Goal: Task Accomplishment & Management: Use online tool/utility

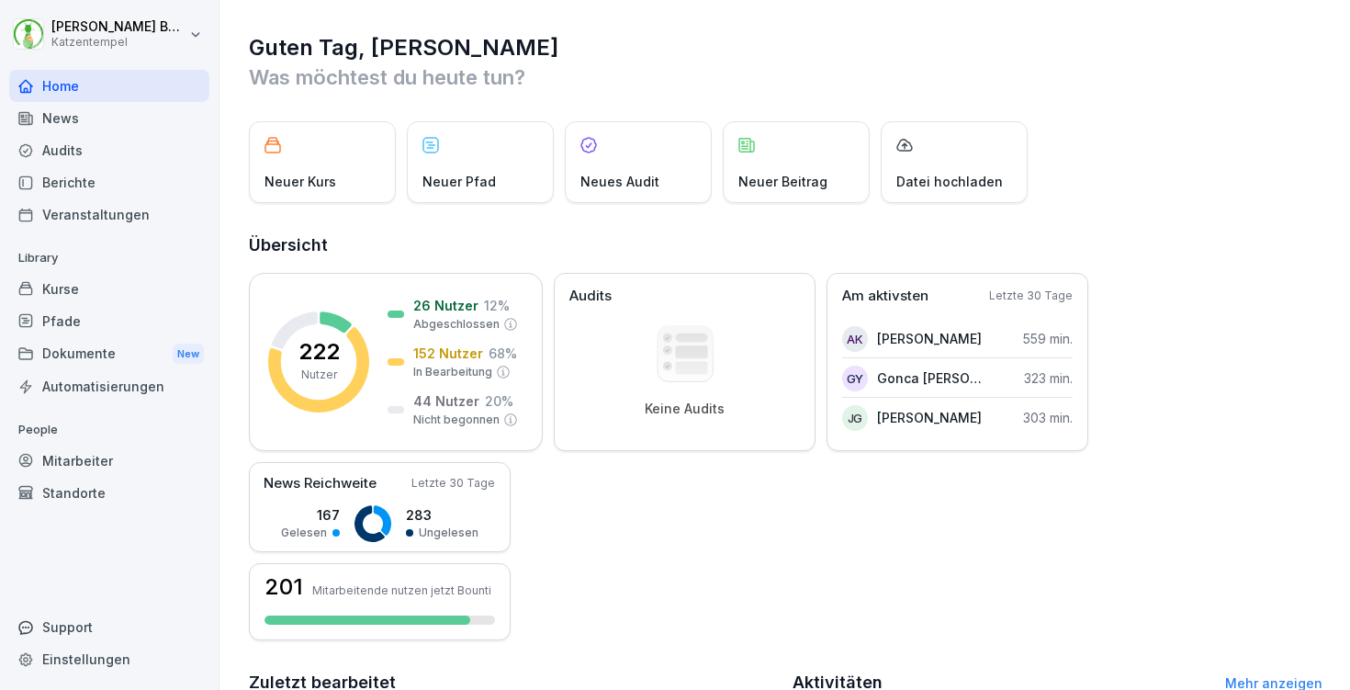
scroll to position [429, 0]
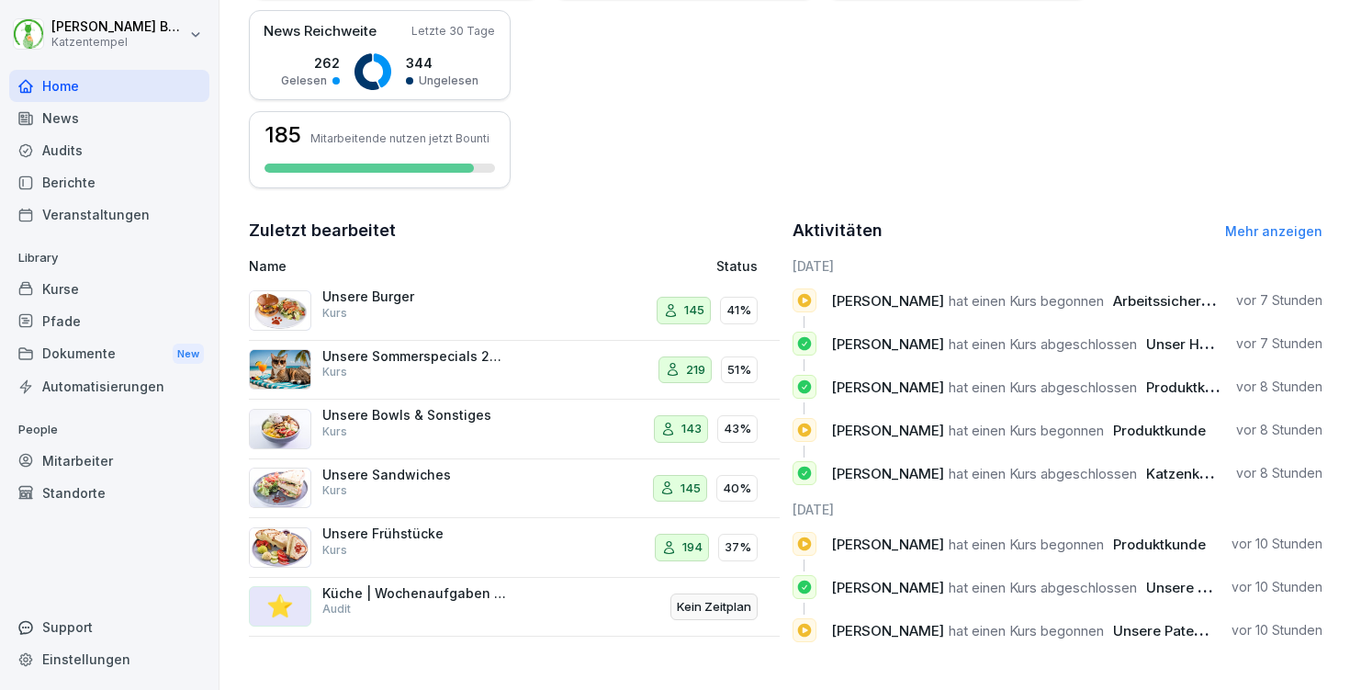
scroll to position [466, 0]
click at [1230, 223] on link "Mehr anzeigen" at bounding box center [1273, 231] width 97 height 16
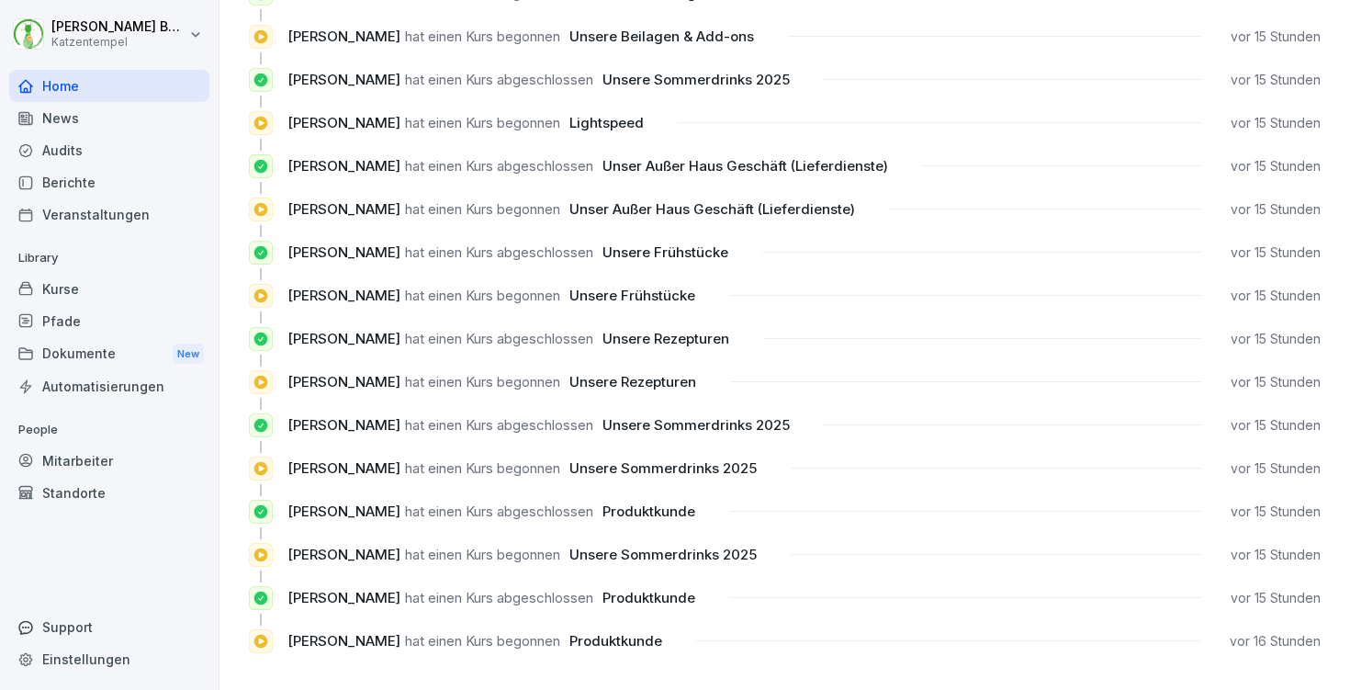
scroll to position [1683, 0]
click at [93, 488] on div "Standorte" at bounding box center [109, 493] width 200 height 32
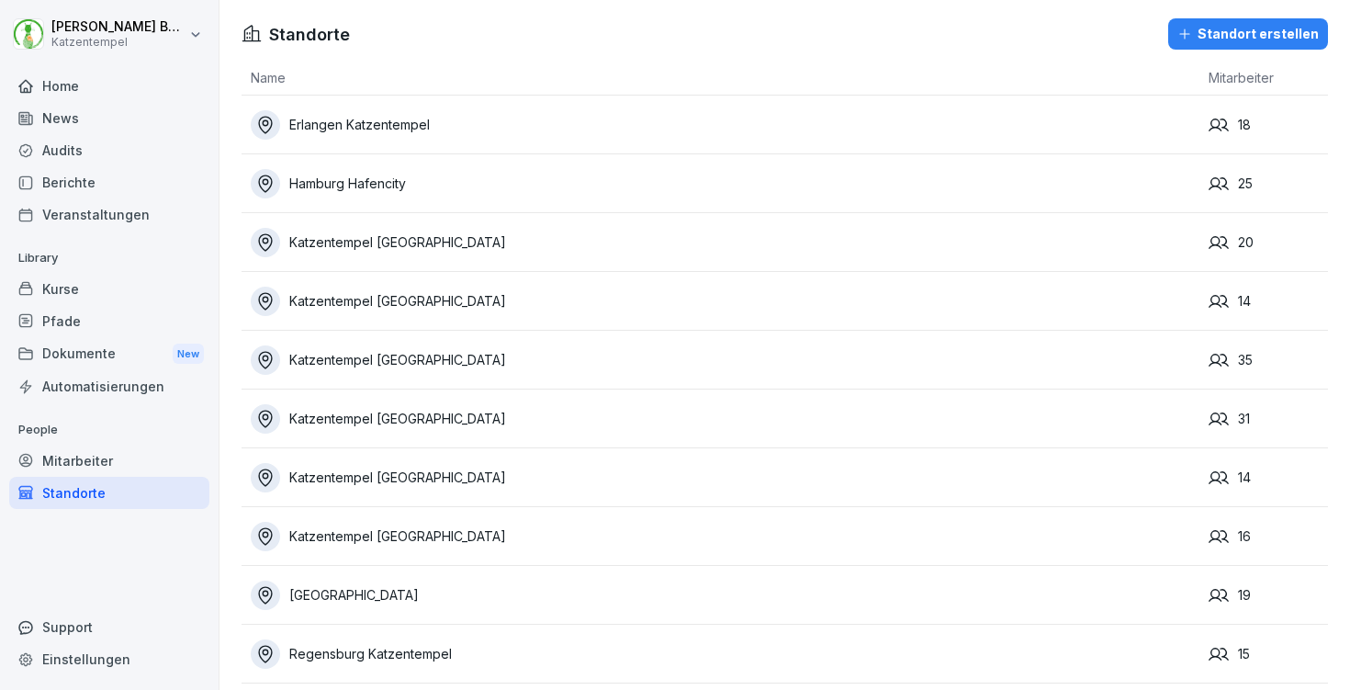
click at [53, 151] on div "Audits" at bounding box center [109, 150] width 200 height 32
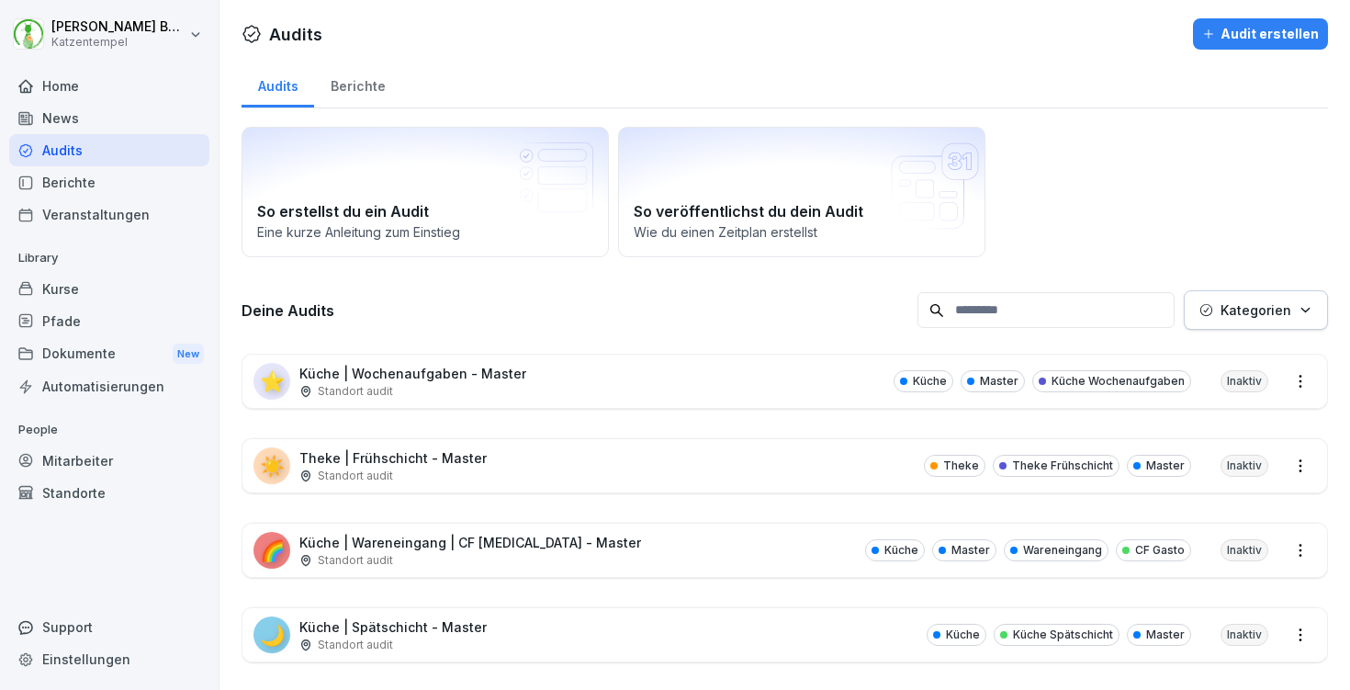
click at [67, 186] on div "Berichte" at bounding box center [109, 182] width 200 height 32
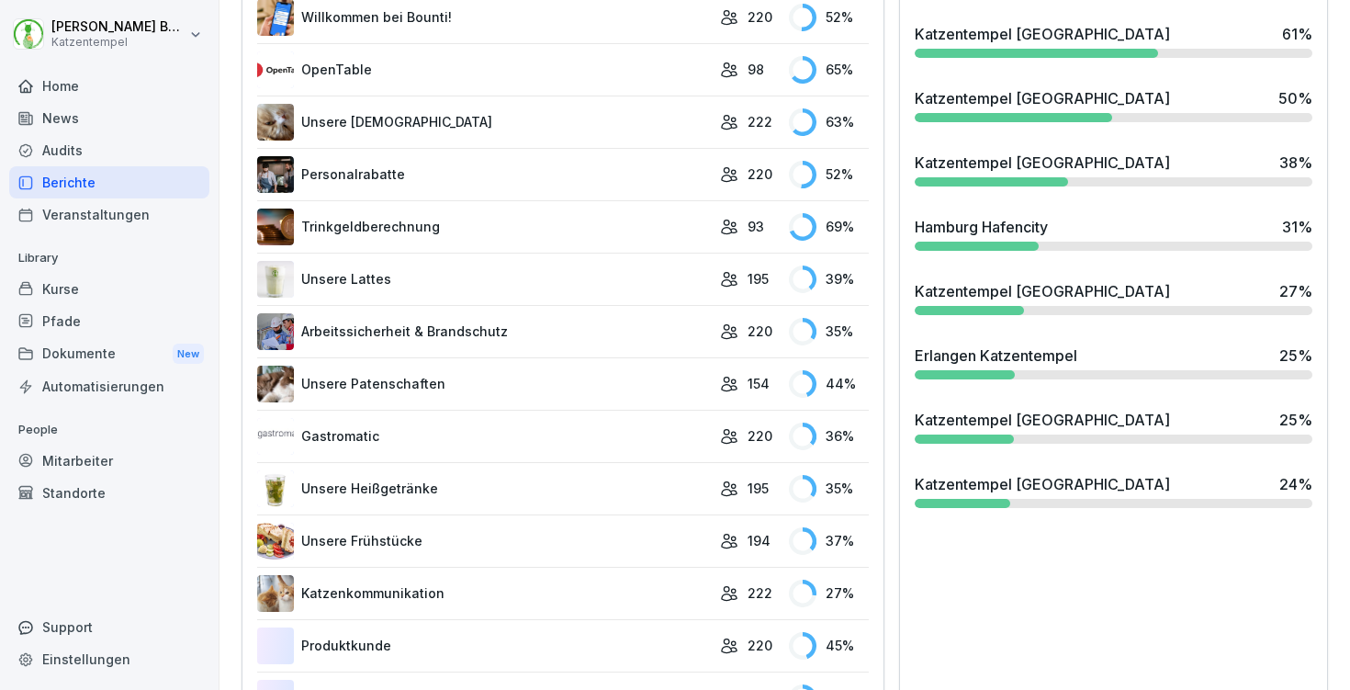
scroll to position [722, 0]
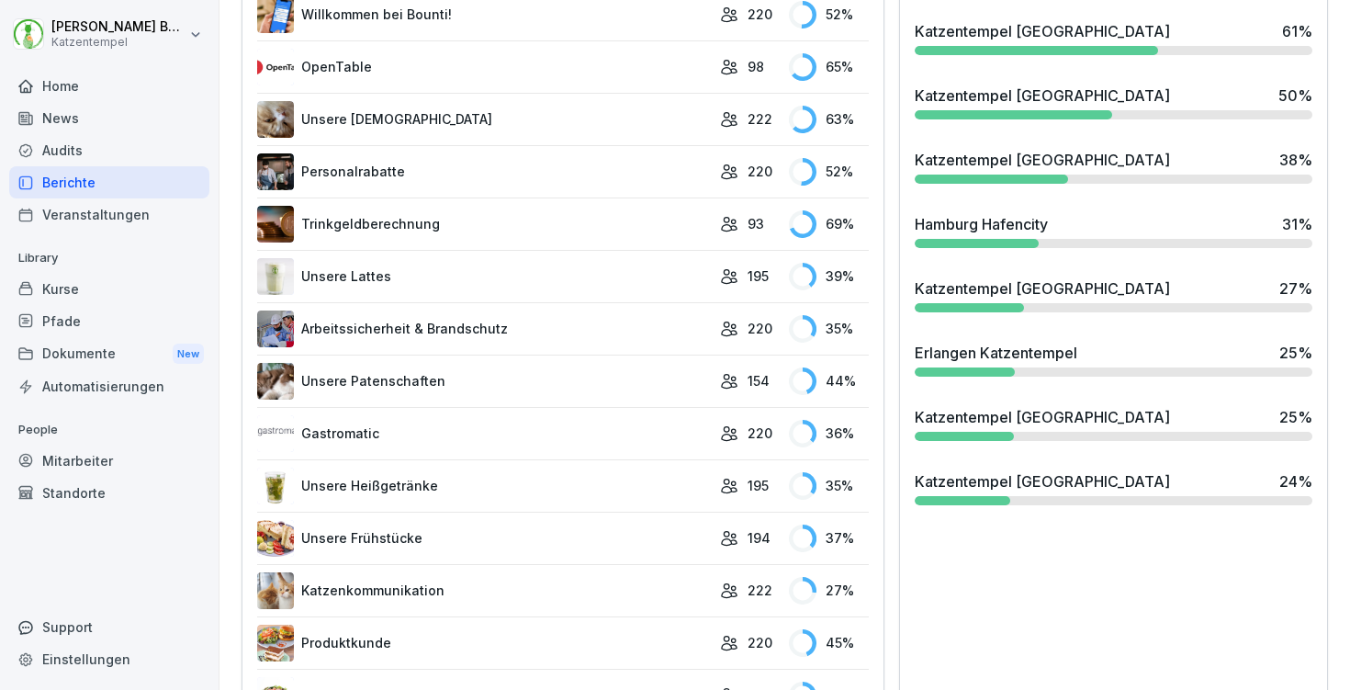
click at [73, 88] on div "Home" at bounding box center [109, 86] width 200 height 32
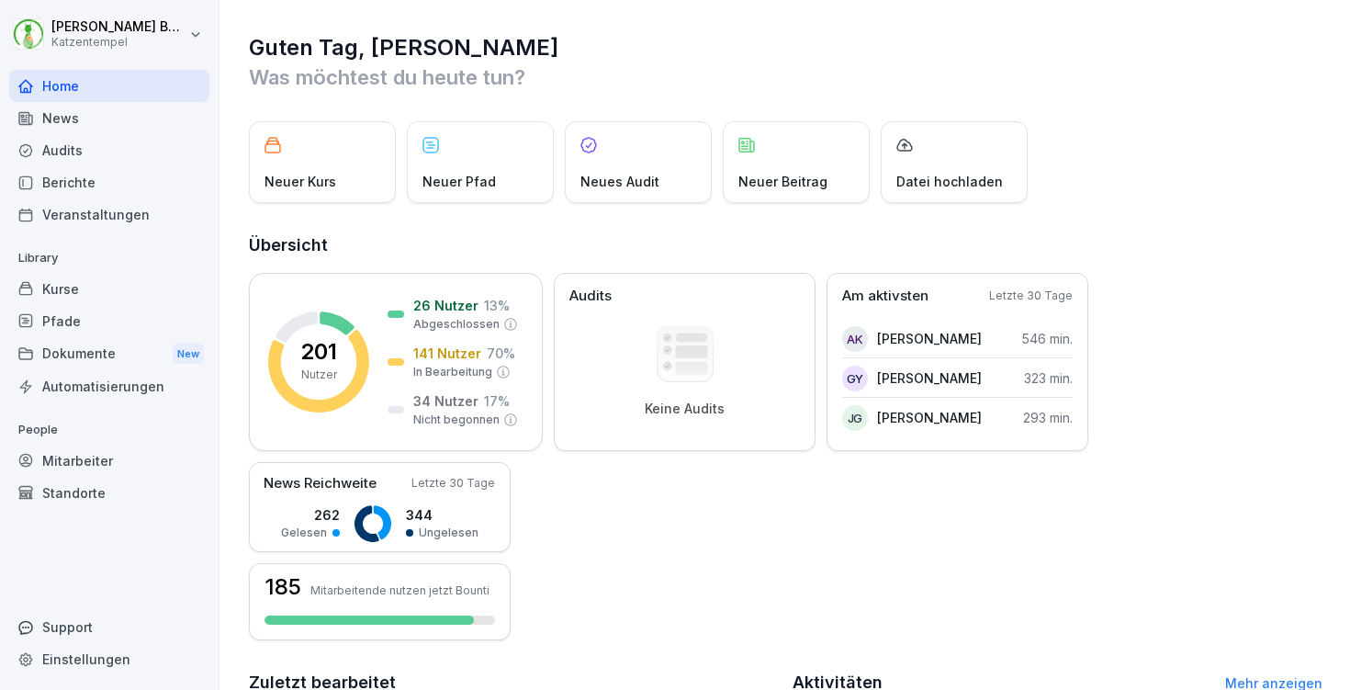
click at [89, 281] on div "Kurse" at bounding box center [109, 289] width 200 height 32
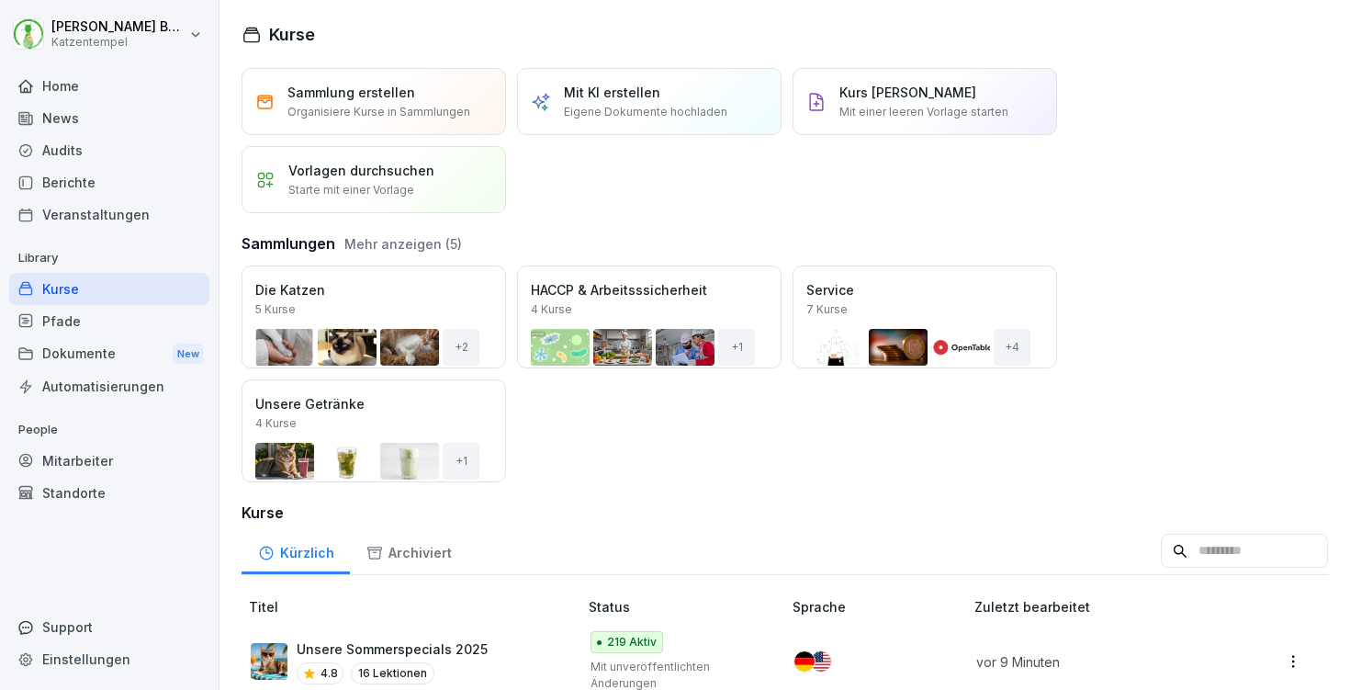
click at [78, 147] on div "Audits" at bounding box center [109, 150] width 200 height 32
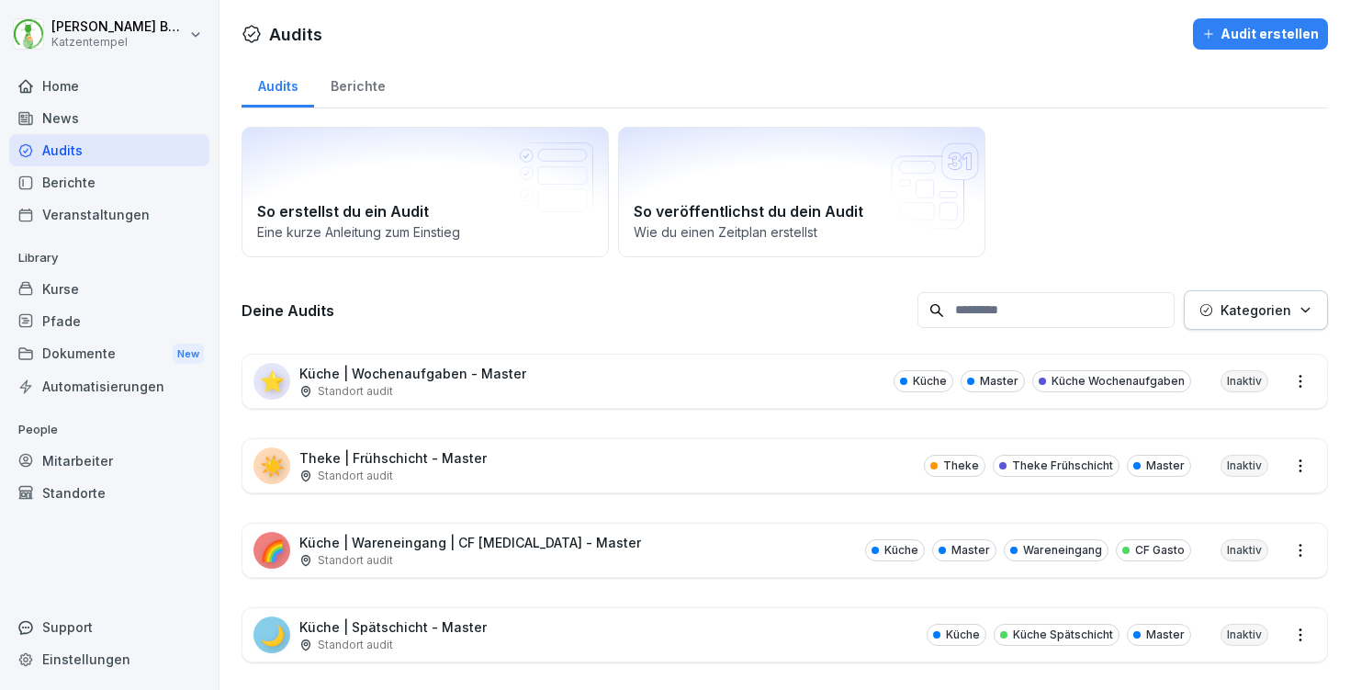
click at [358, 83] on div "Berichte" at bounding box center [357, 84] width 87 height 47
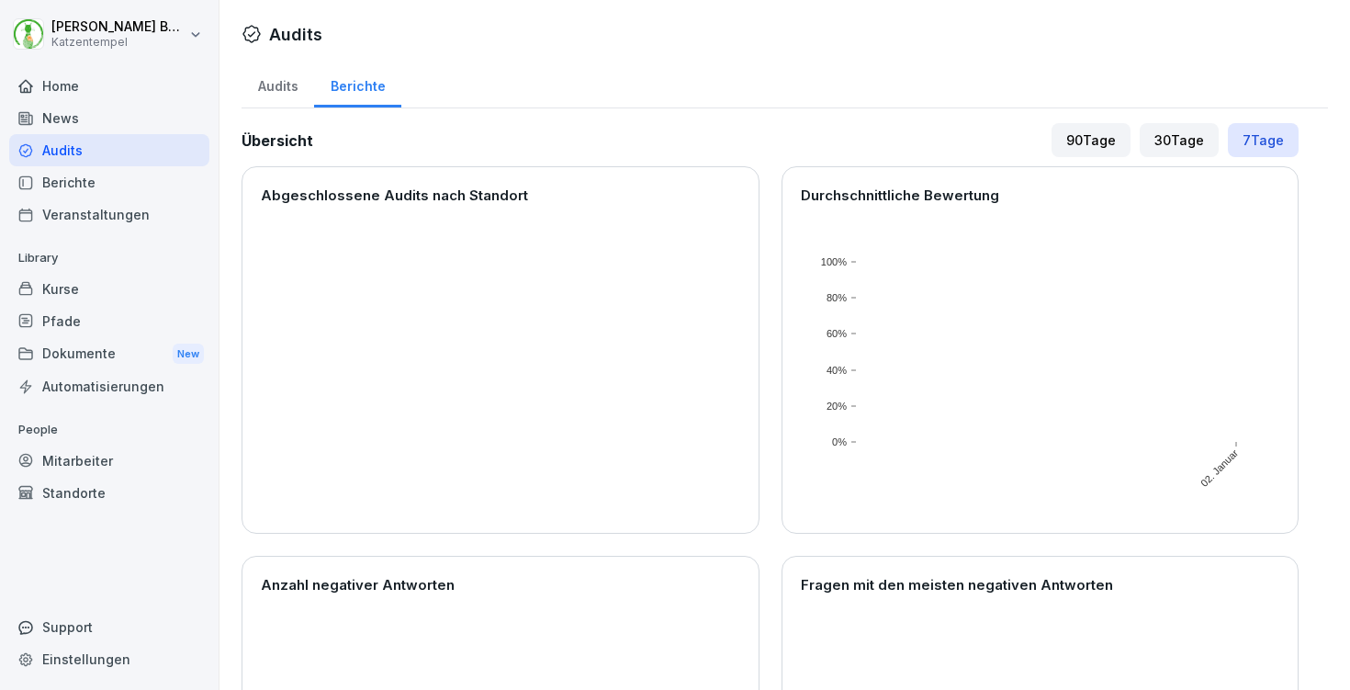
click at [1102, 127] on div "90 Tage" at bounding box center [1091, 140] width 79 height 34
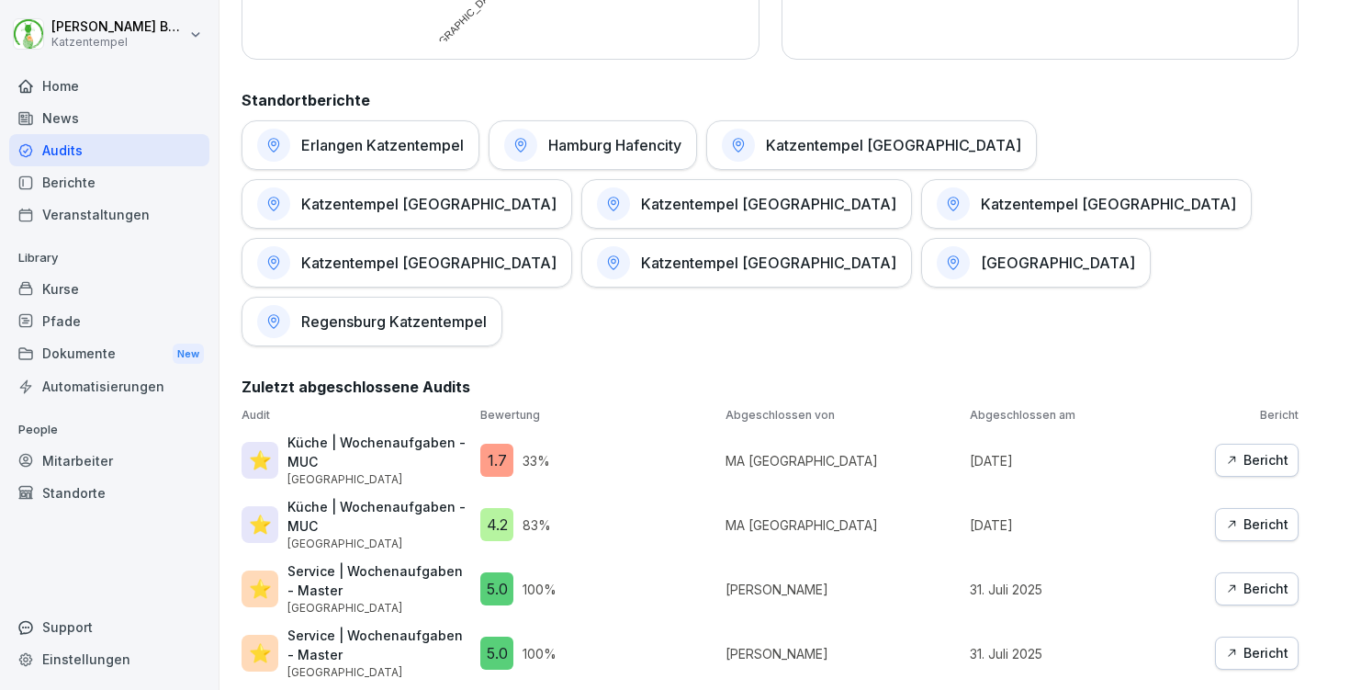
scroll to position [938, 0]
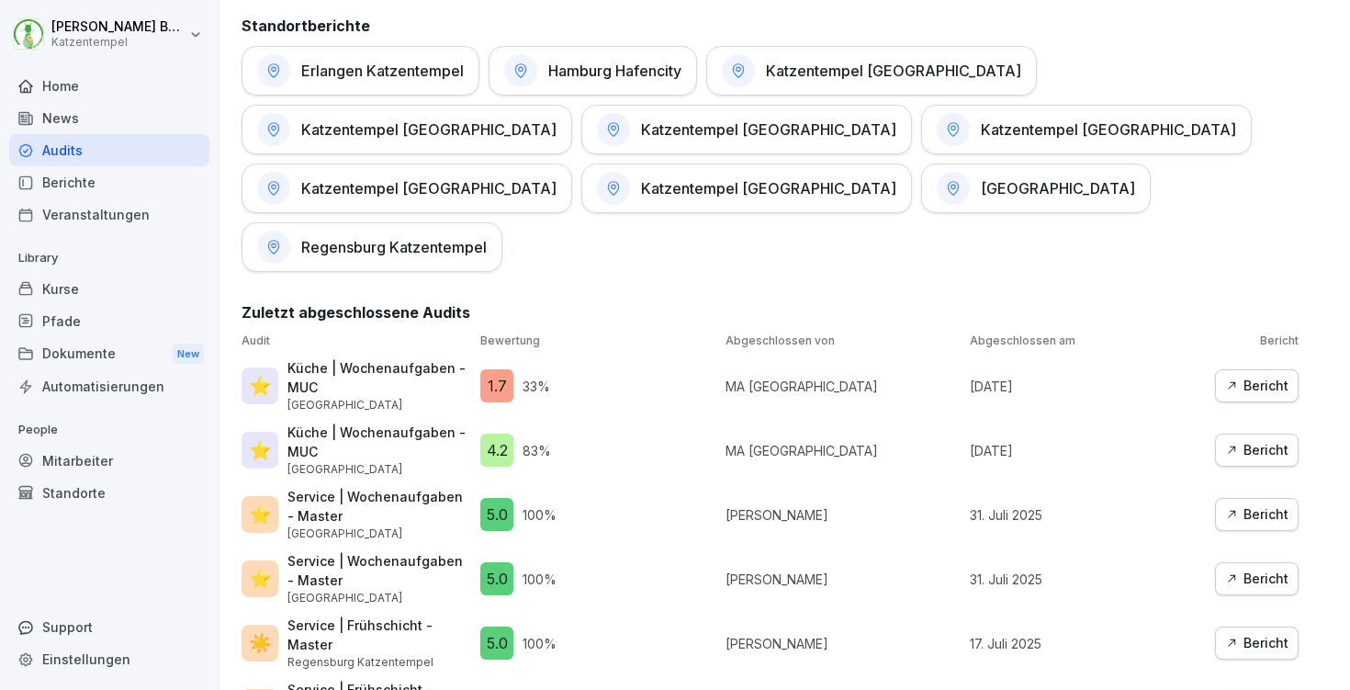
click at [1225, 376] on div "Bericht" at bounding box center [1256, 386] width 63 height 20
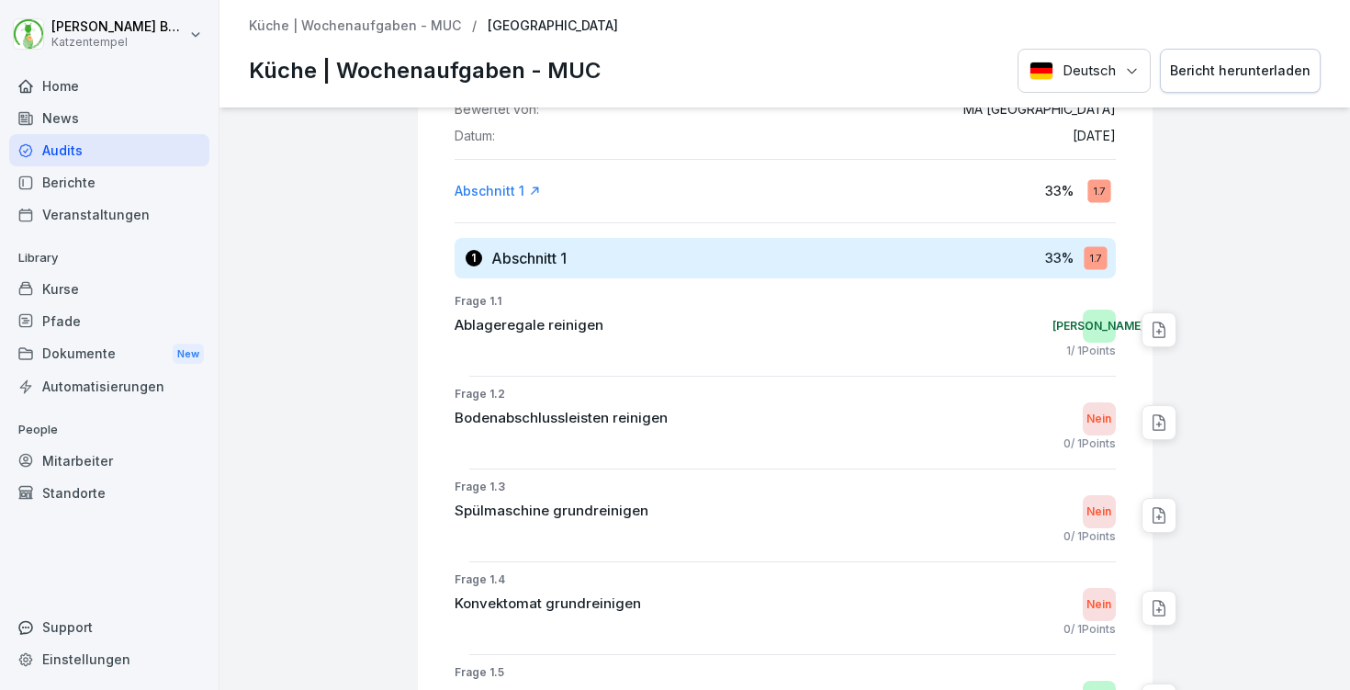
scroll to position [187, 0]
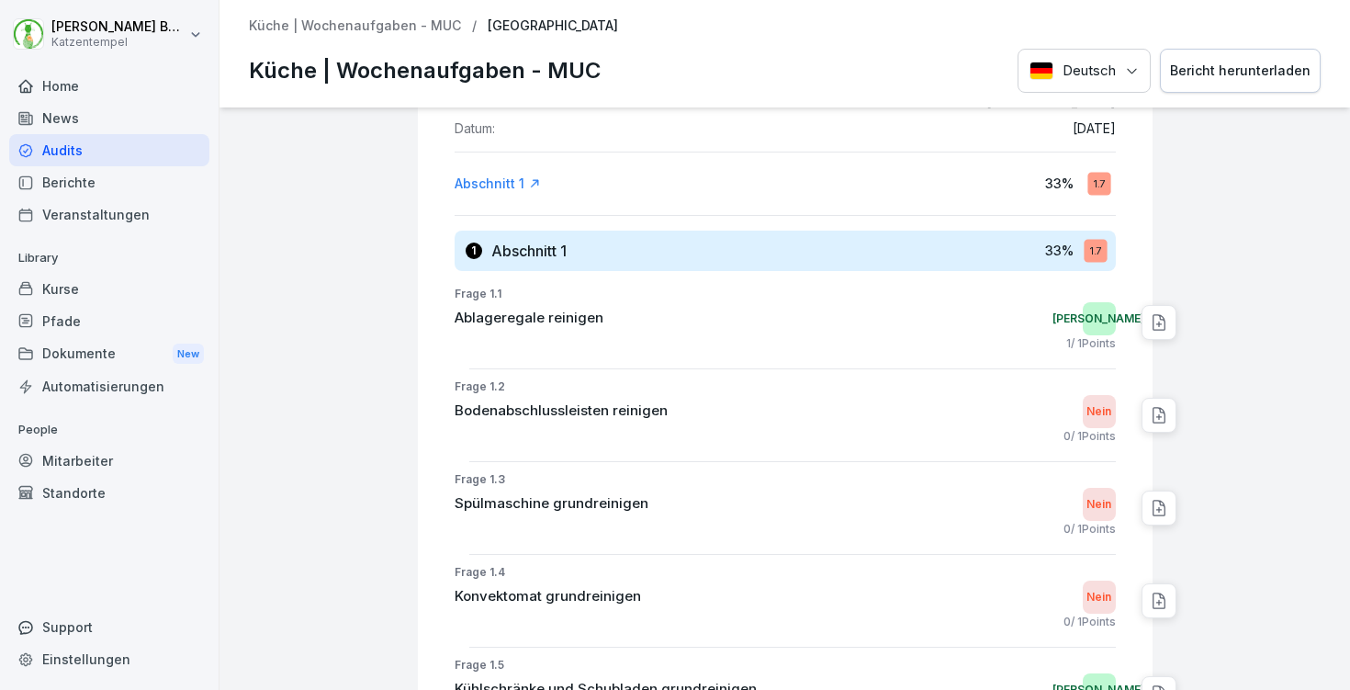
click at [1153, 414] on icon at bounding box center [1159, 415] width 12 height 15
type textarea "****"
click at [1326, 449] on icon at bounding box center [1331, 451] width 11 height 11
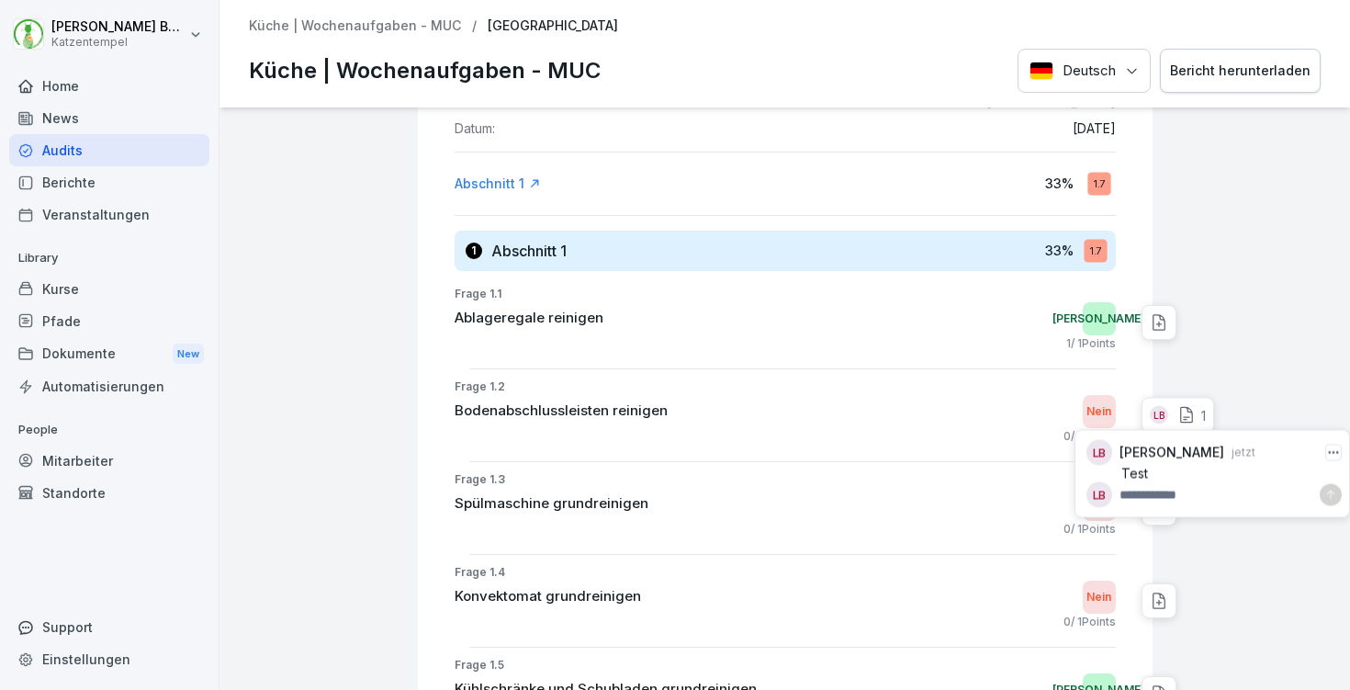
click at [1327, 448] on icon "button" at bounding box center [1333, 452] width 13 height 13
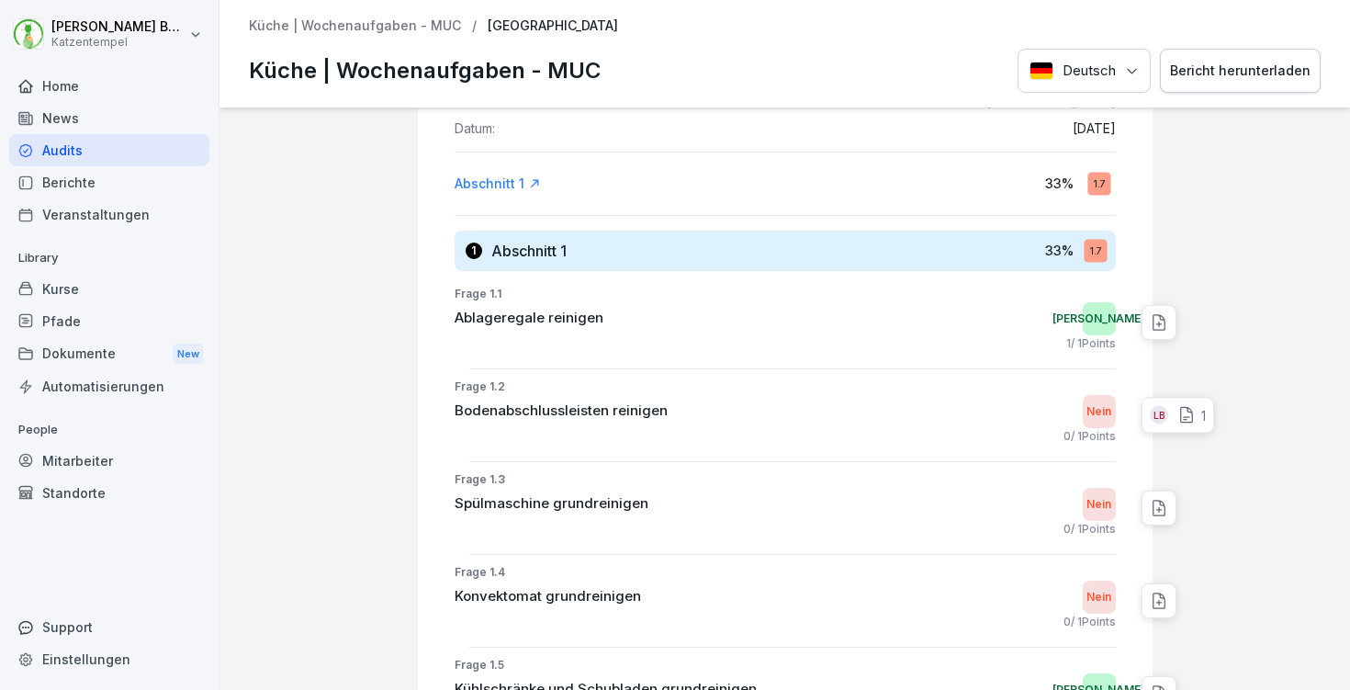
click at [1241, 315] on div at bounding box center [1253, 400] width 182 height 961
click at [1150, 508] on icon at bounding box center [1159, 508] width 18 height 18
type textarea "****"
click at [1326, 545] on icon at bounding box center [1331, 544] width 11 height 11
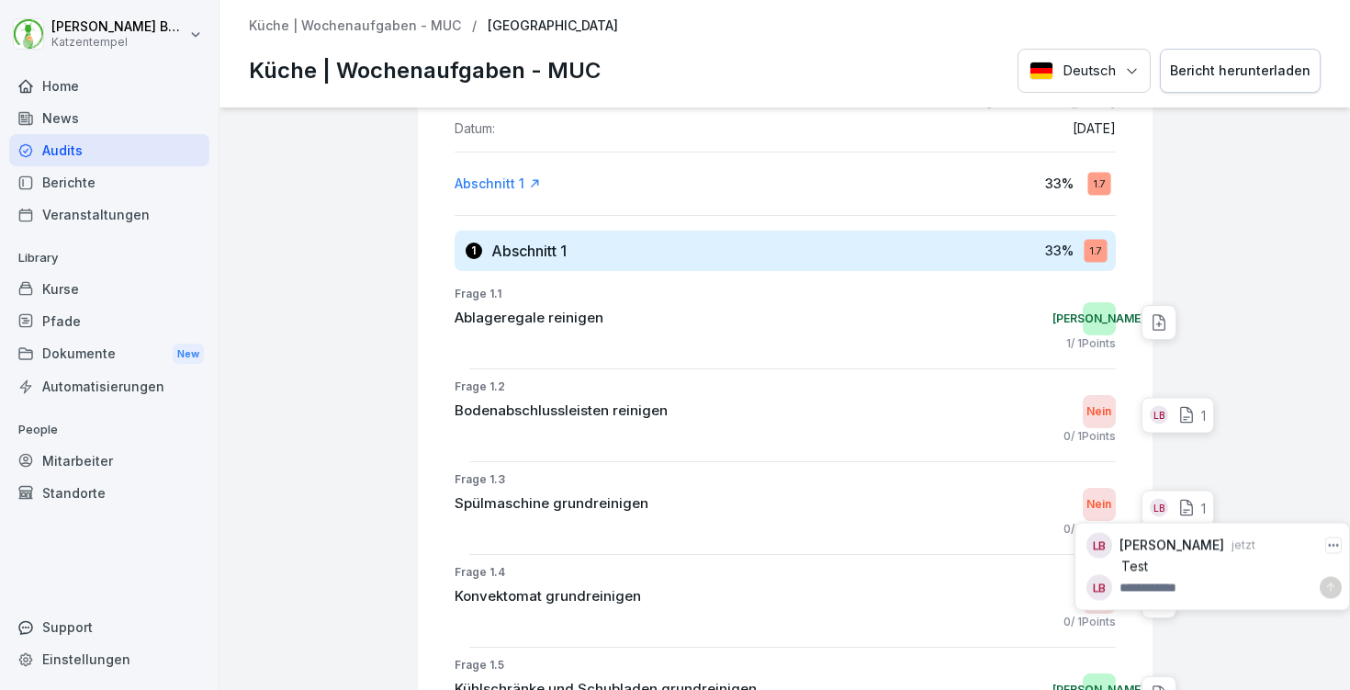
click at [1281, 459] on div at bounding box center [1253, 400] width 182 height 961
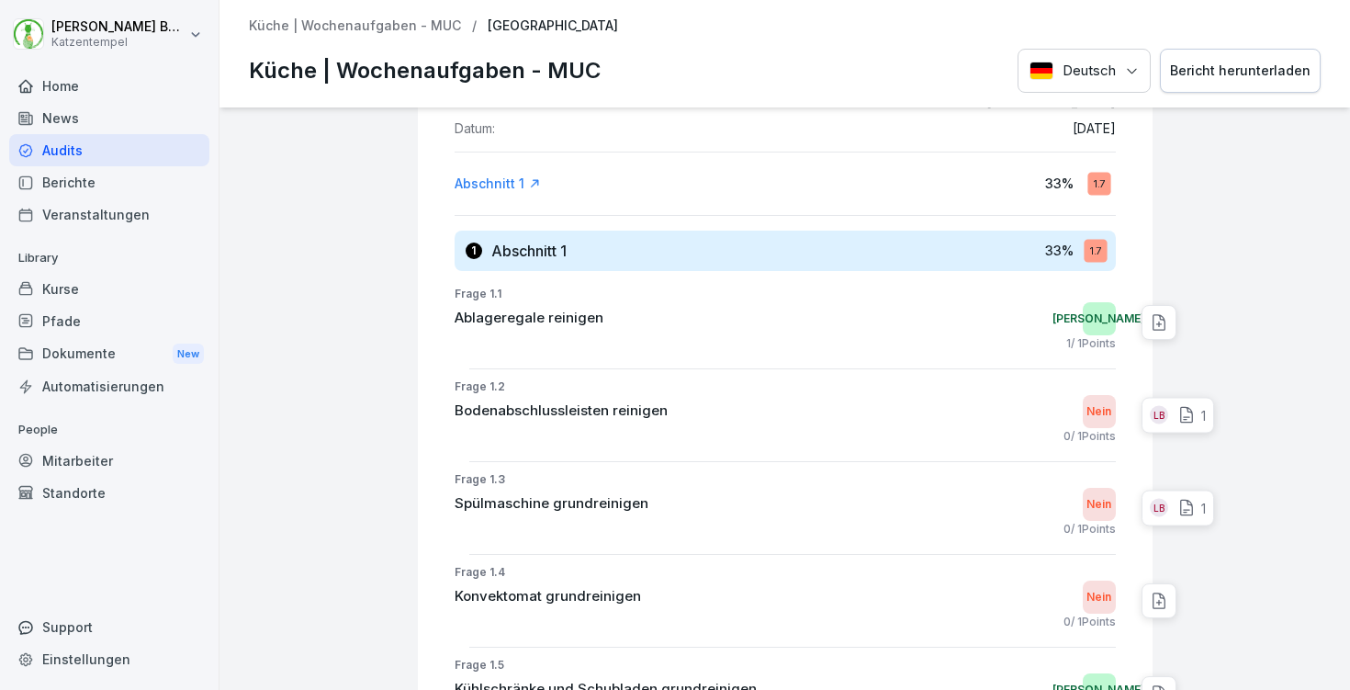
click at [1150, 601] on icon at bounding box center [1159, 601] width 18 height 18
type textarea "****"
click at [1326, 638] on icon at bounding box center [1331, 637] width 11 height 11
click at [1265, 602] on div at bounding box center [1253, 400] width 182 height 961
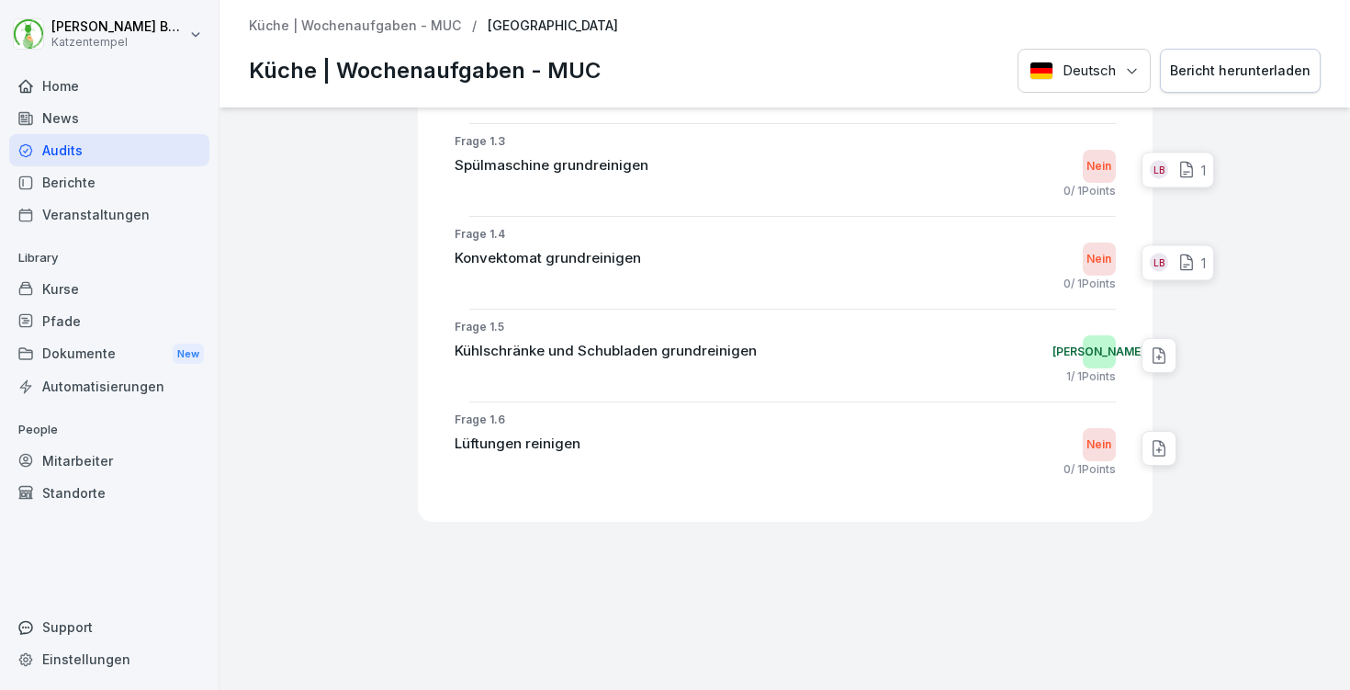
scroll to position [550, 0]
click at [1150, 439] on icon at bounding box center [1159, 448] width 18 height 18
type textarea "****"
click at [1325, 459] on div at bounding box center [1331, 460] width 22 height 22
click at [1151, 346] on icon at bounding box center [1159, 355] width 18 height 18
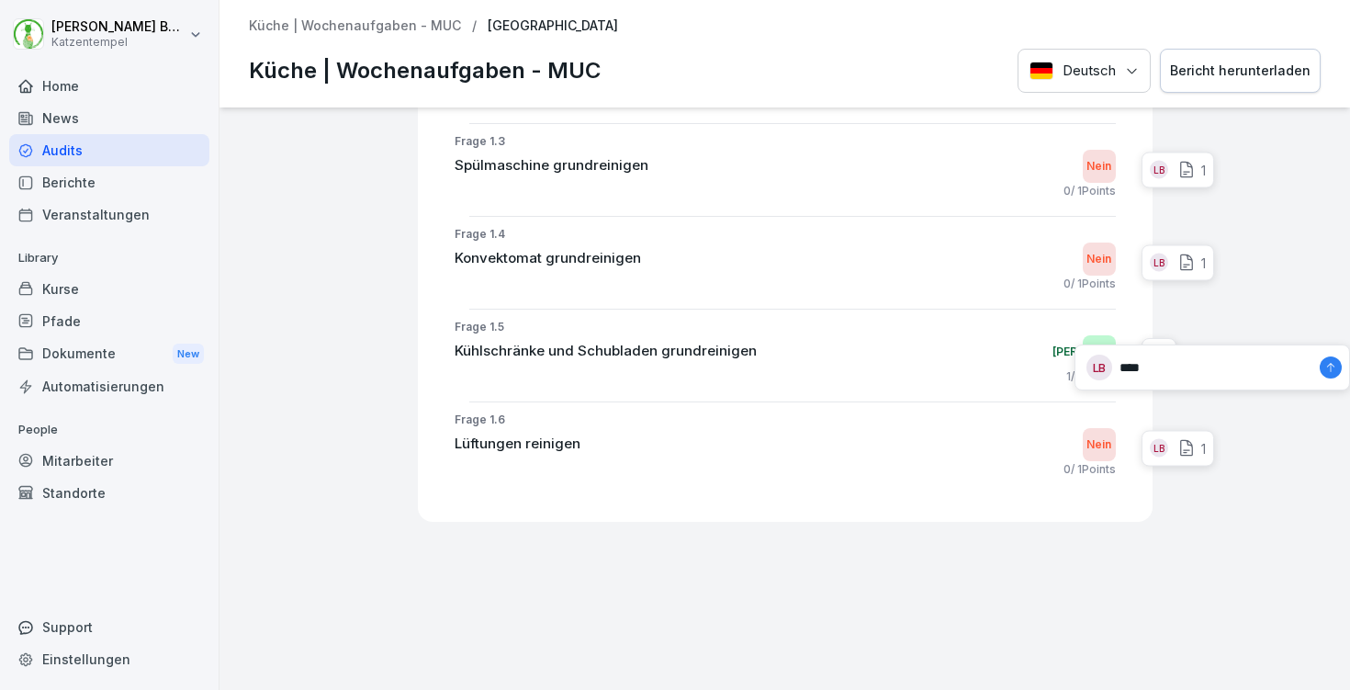
drag, startPoint x: 1163, startPoint y: 369, endPoint x: 1111, endPoint y: 357, distance: 53.7
click at [1111, 357] on div "LB ****" at bounding box center [1214, 368] width 255 height 26
type textarea "****"
click at [1327, 364] on icon at bounding box center [1330, 367] width 7 height 9
click at [1256, 232] on div at bounding box center [1253, 62] width 182 height 961
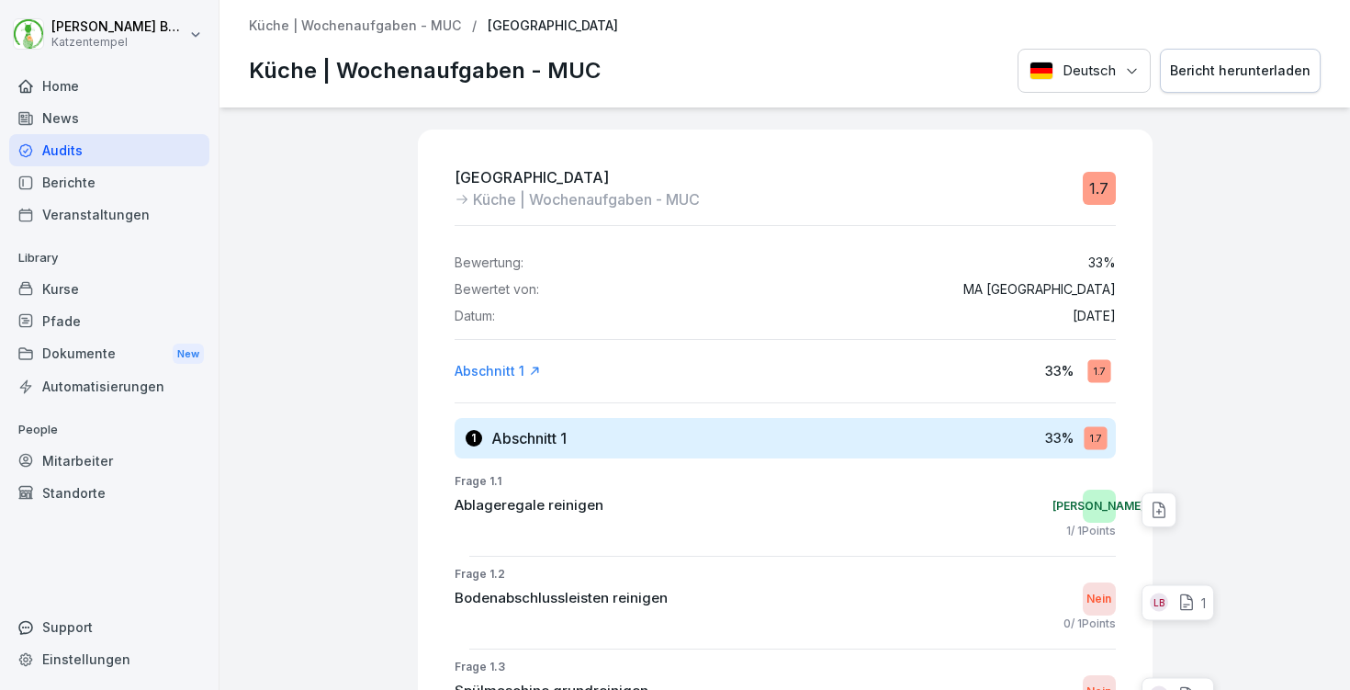
scroll to position [0, 0]
click at [1191, 102] on div "Küche | Wochenaufgaben - MUC / München Türkenstraße Küche | Wochenaufgaben - MU…" at bounding box center [785, 53] width 1131 height 107
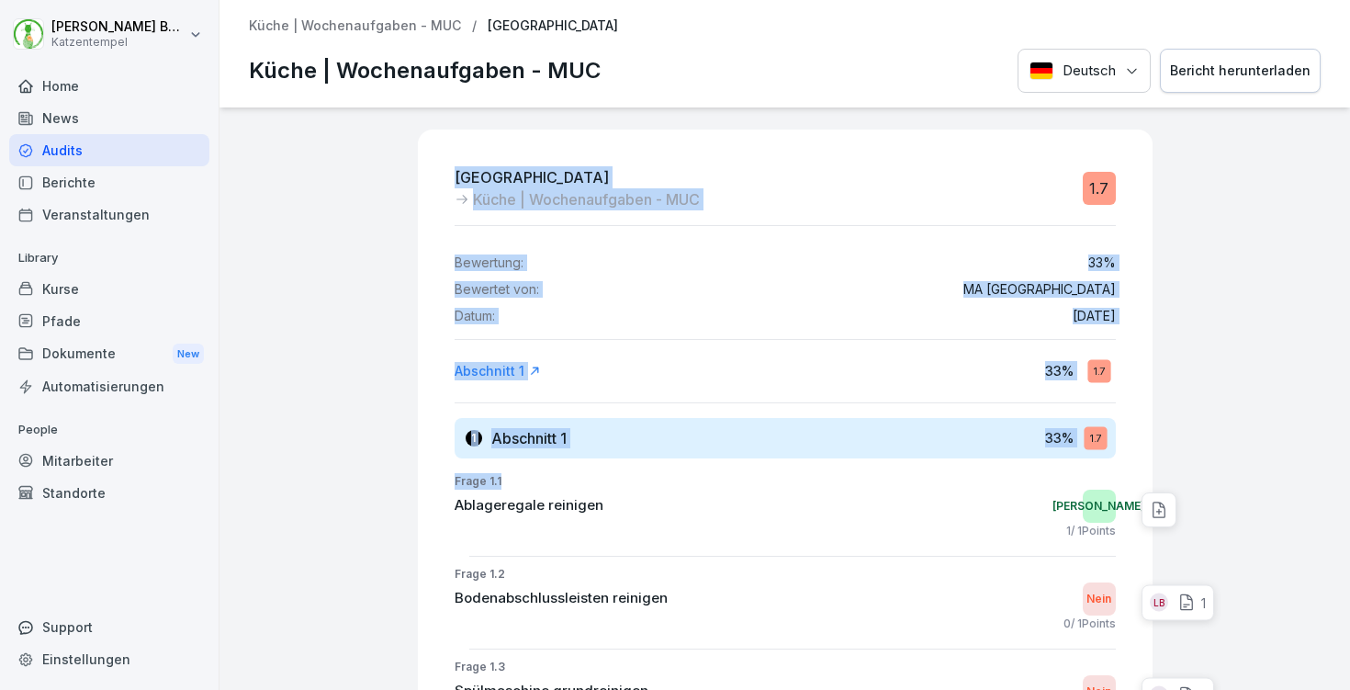
drag, startPoint x: 566, startPoint y: 770, endPoint x: 539, endPoint y: 770, distance: 26.6
click at [539, 689] on html "Laura Benedix Katzentempel Home News Audits Berichte Veranstaltungen Library Ku…" at bounding box center [675, 345] width 1350 height 690
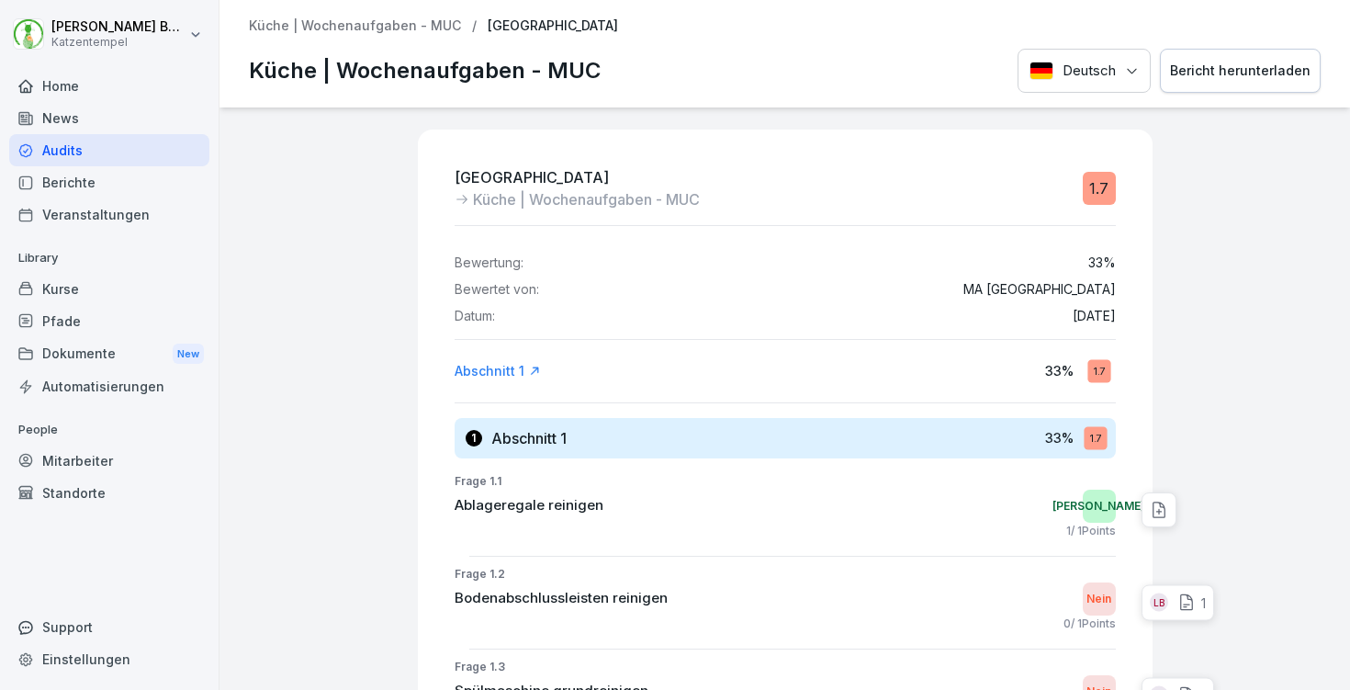
click at [1150, 504] on icon at bounding box center [1159, 510] width 18 height 18
type textarea "****"
click at [1326, 547] on icon at bounding box center [1331, 546] width 11 height 11
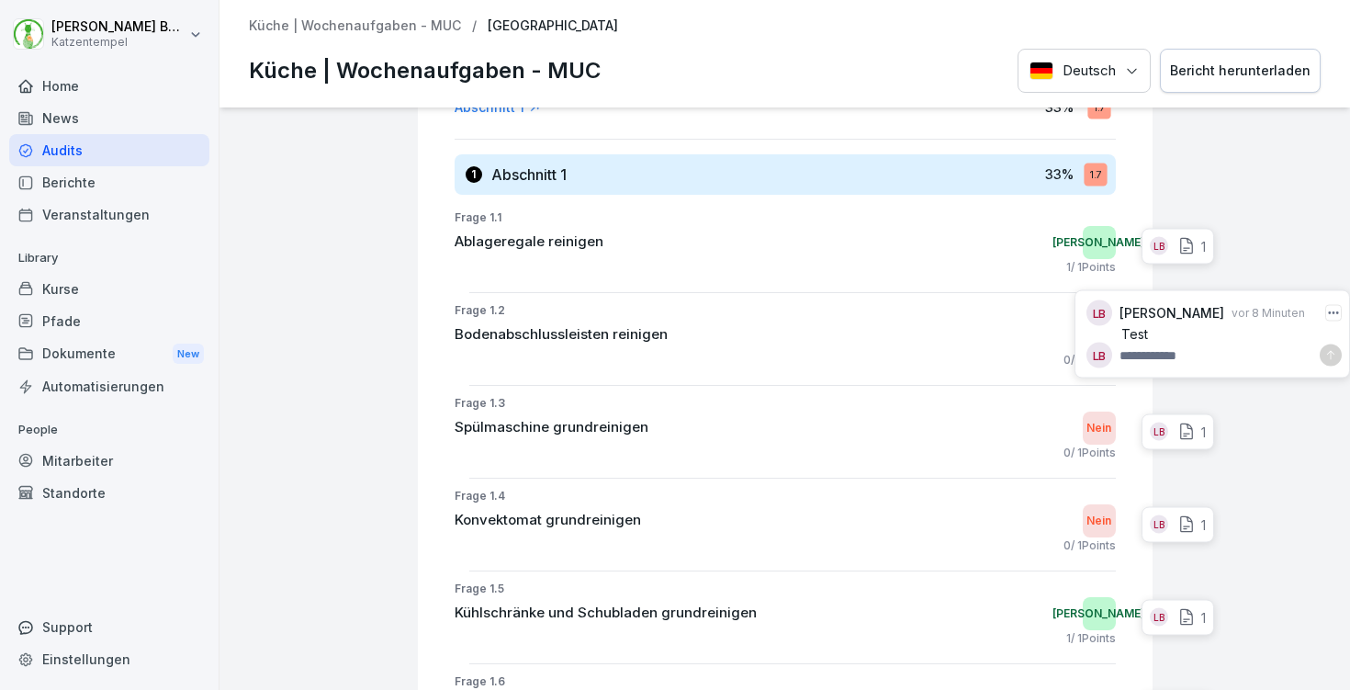
scroll to position [234, 0]
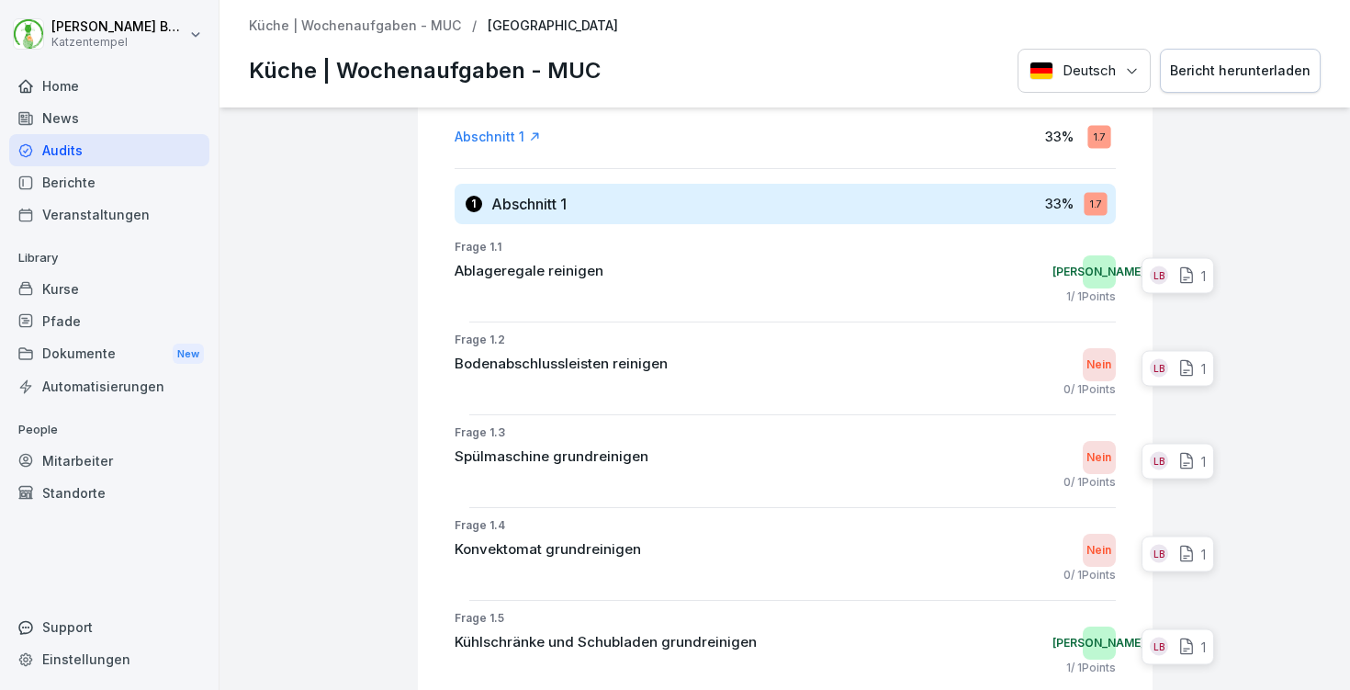
click at [1237, 65] on div "Bericht herunterladen" at bounding box center [1240, 71] width 141 height 20
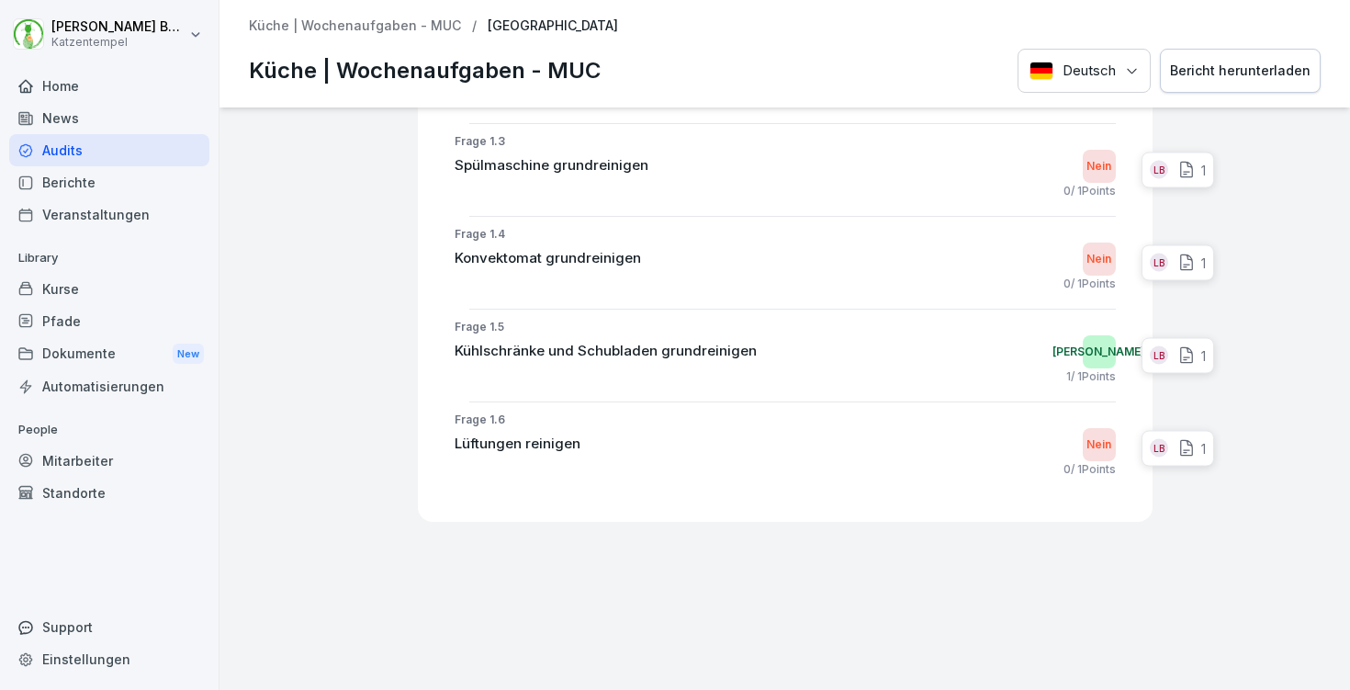
scroll to position [0, 0]
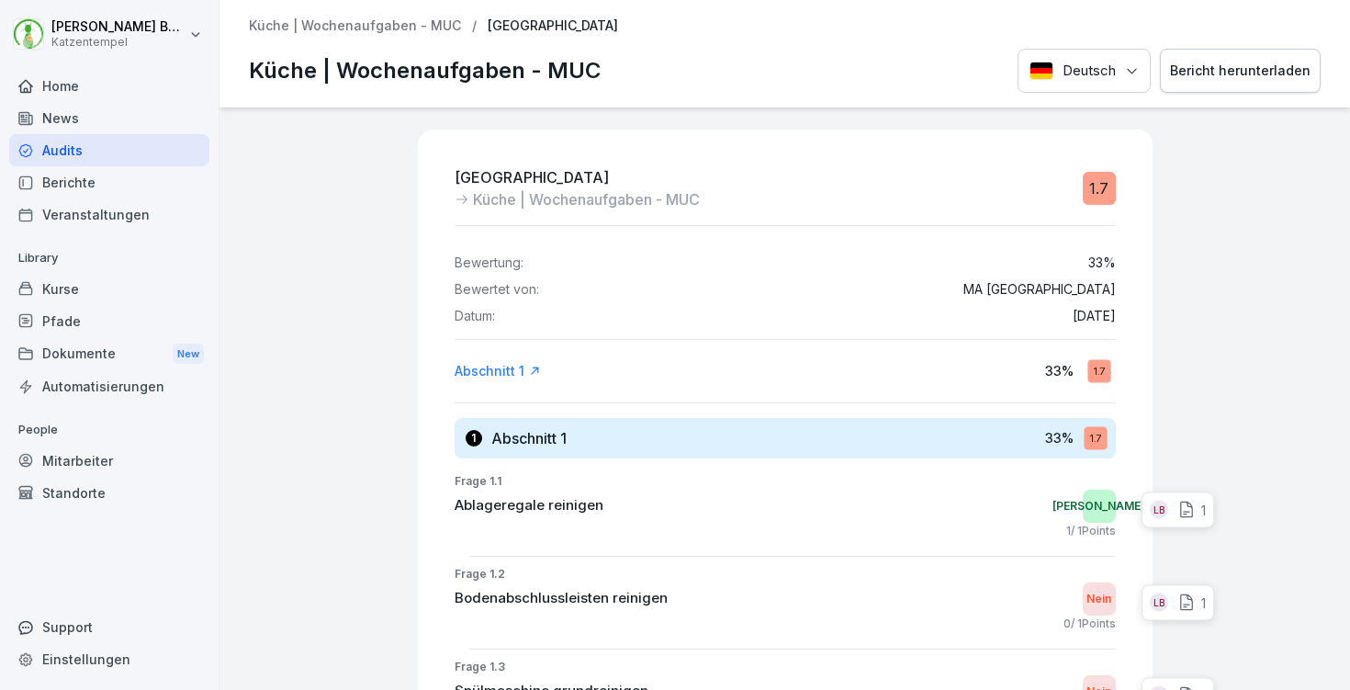
click at [391, 28] on p "Küche | Wochenaufgaben - MUC" at bounding box center [355, 26] width 212 height 16
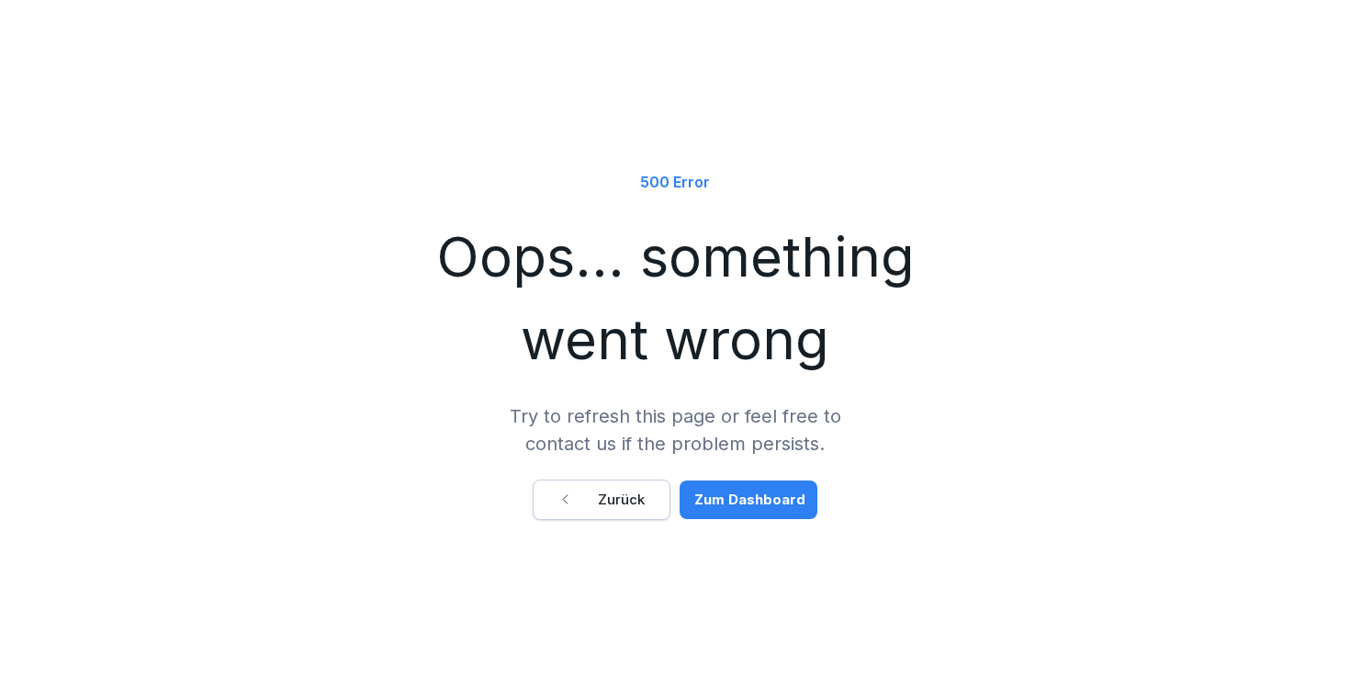
click at [761, 500] on div "Zum Dashboard" at bounding box center [749, 500] width 111 height 20
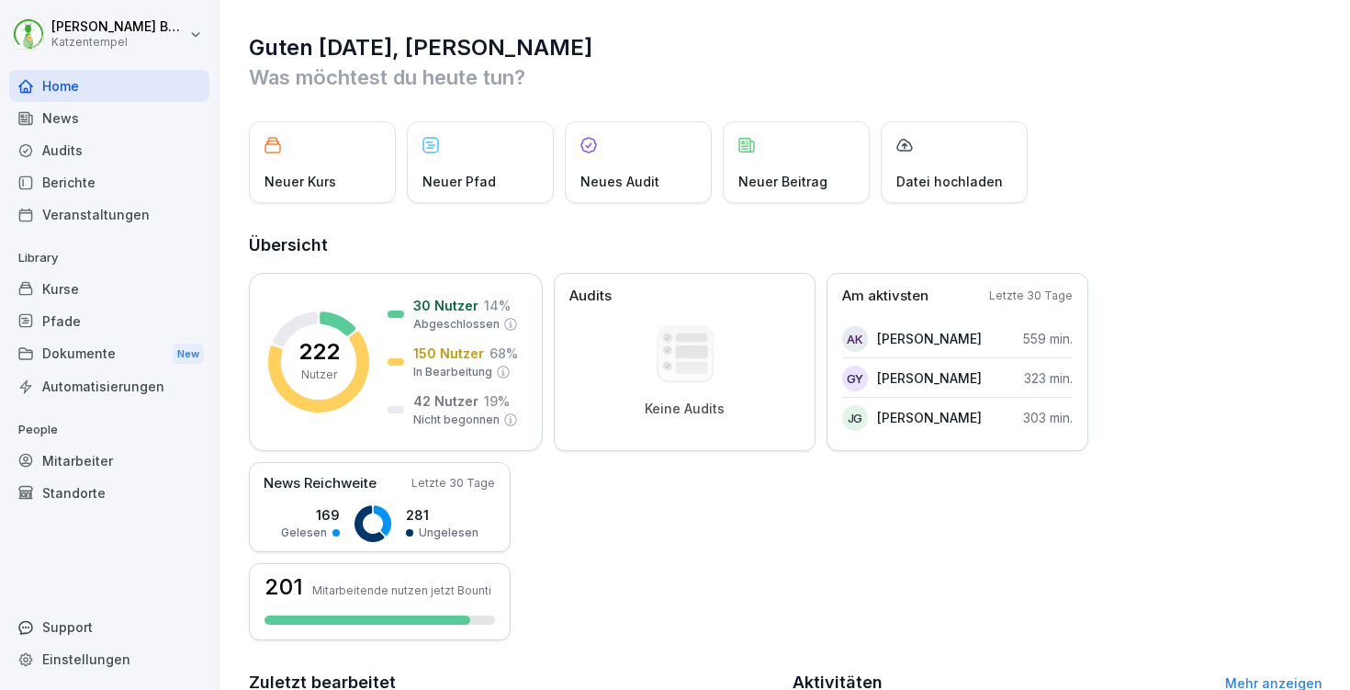
click at [101, 178] on div "Berichte" at bounding box center [109, 182] width 200 height 32
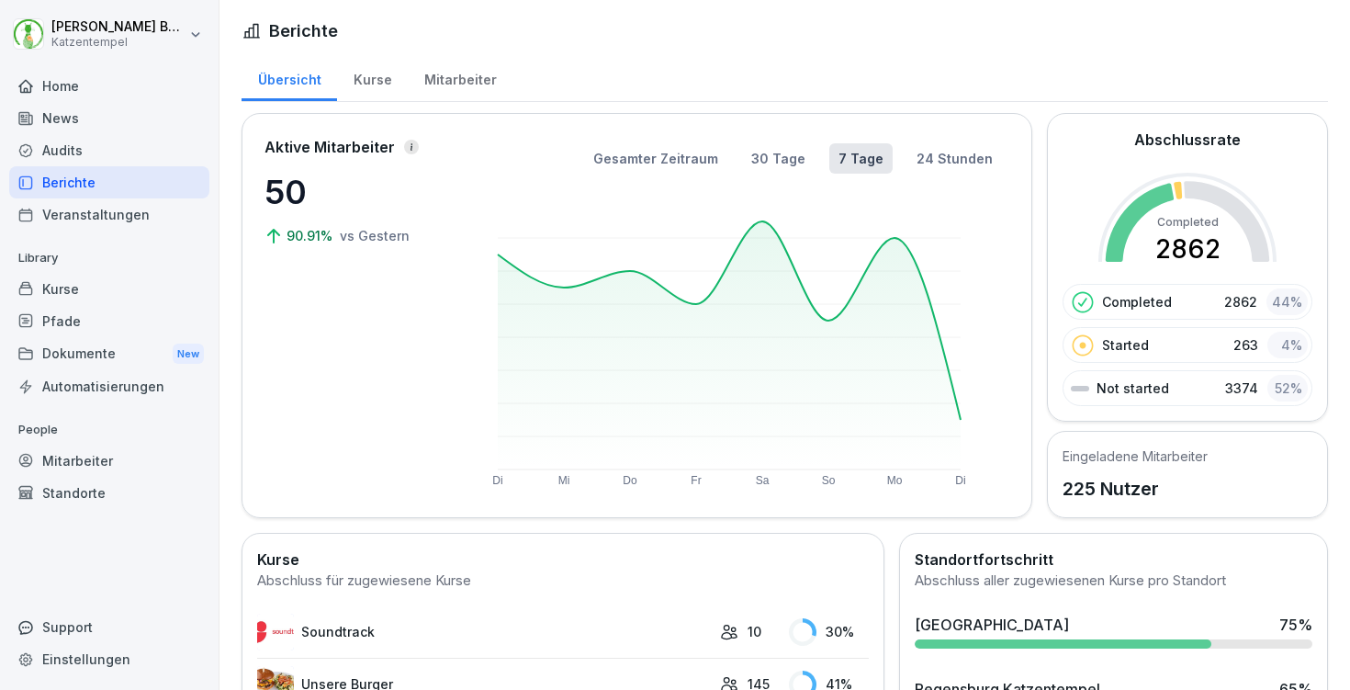
click at [389, 84] on div "Kurse" at bounding box center [372, 77] width 71 height 47
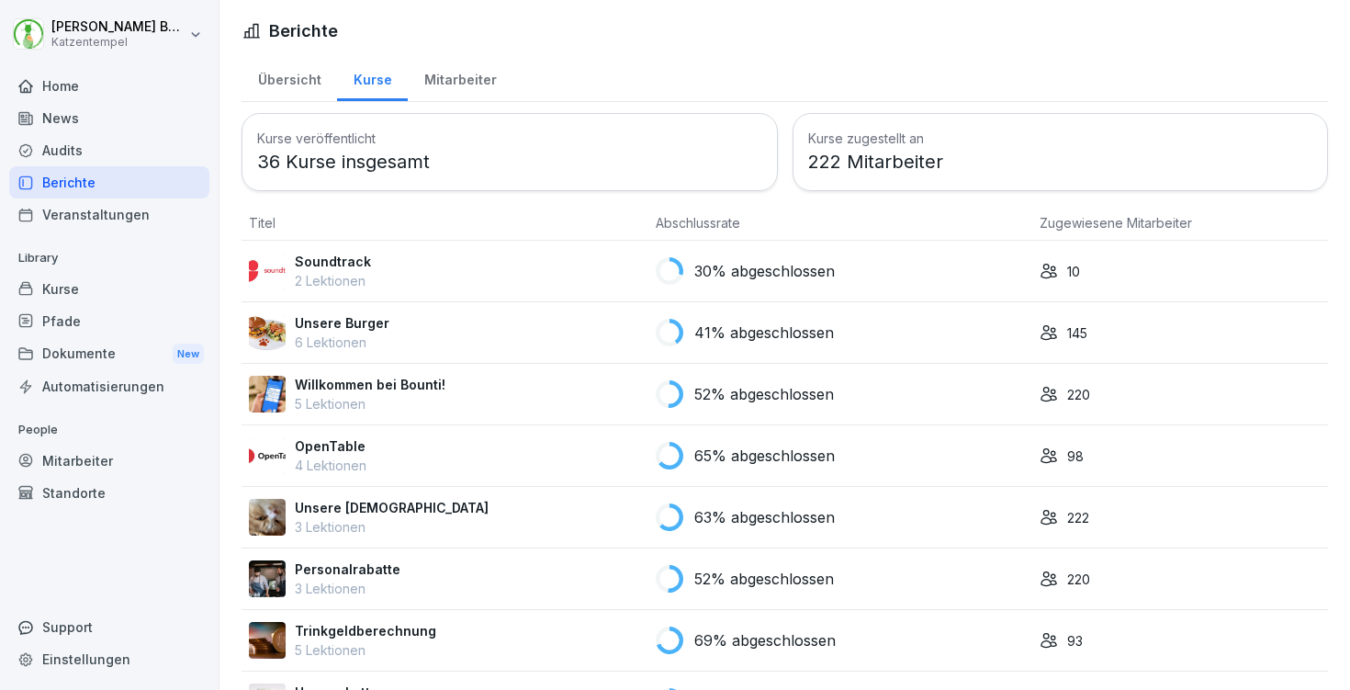
click at [96, 151] on div "Audits" at bounding box center [109, 150] width 200 height 32
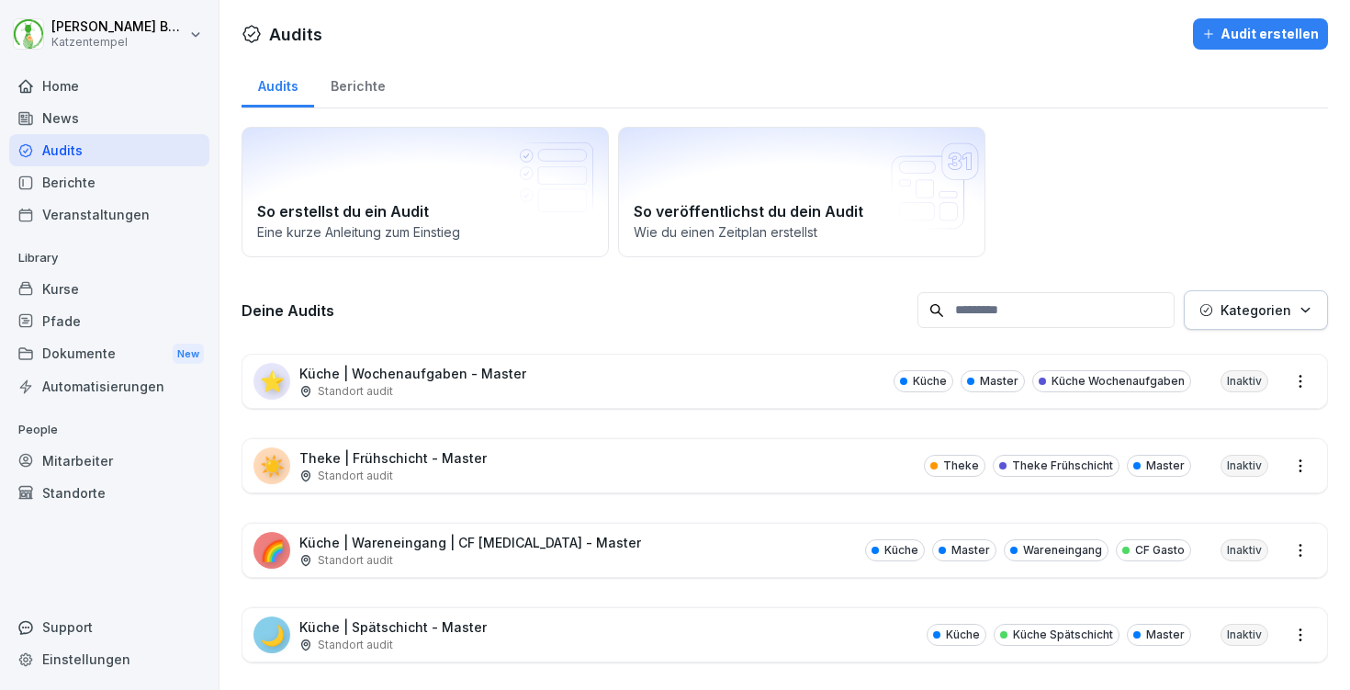
click at [330, 76] on div "Berichte" at bounding box center [357, 84] width 87 height 47
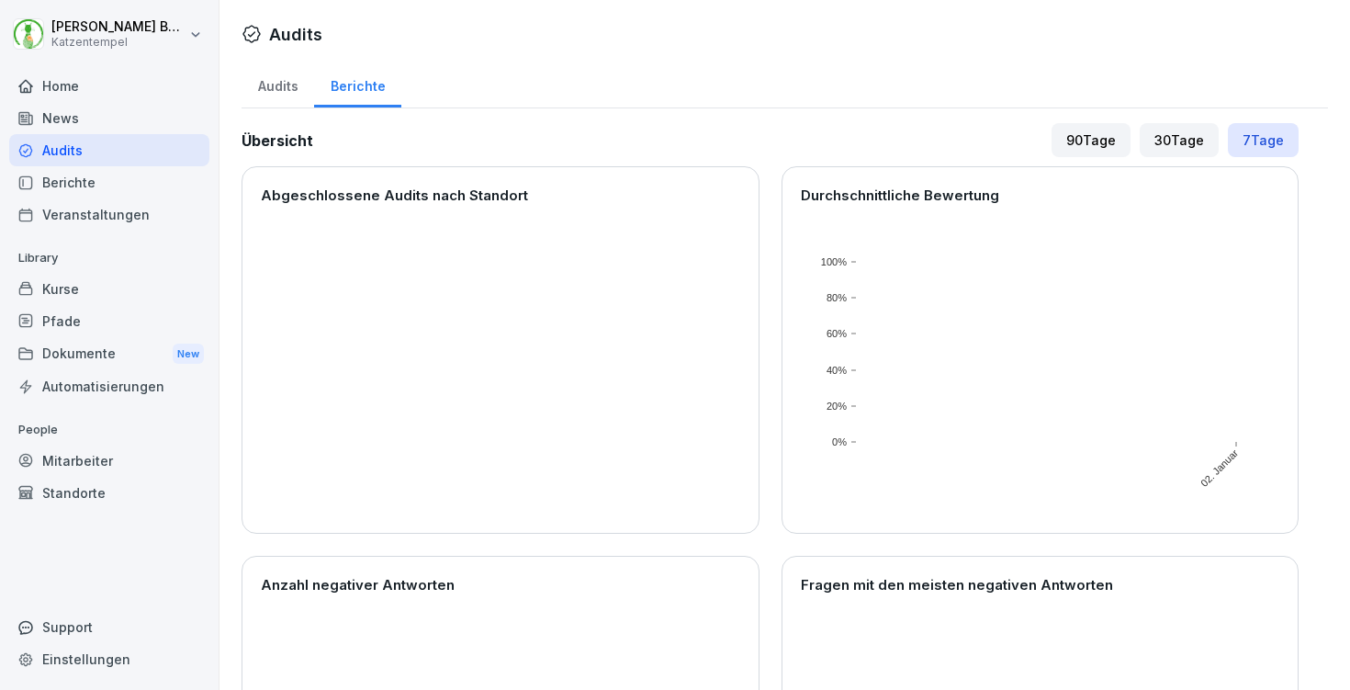
click at [1055, 145] on div "90 Tage" at bounding box center [1091, 140] width 79 height 34
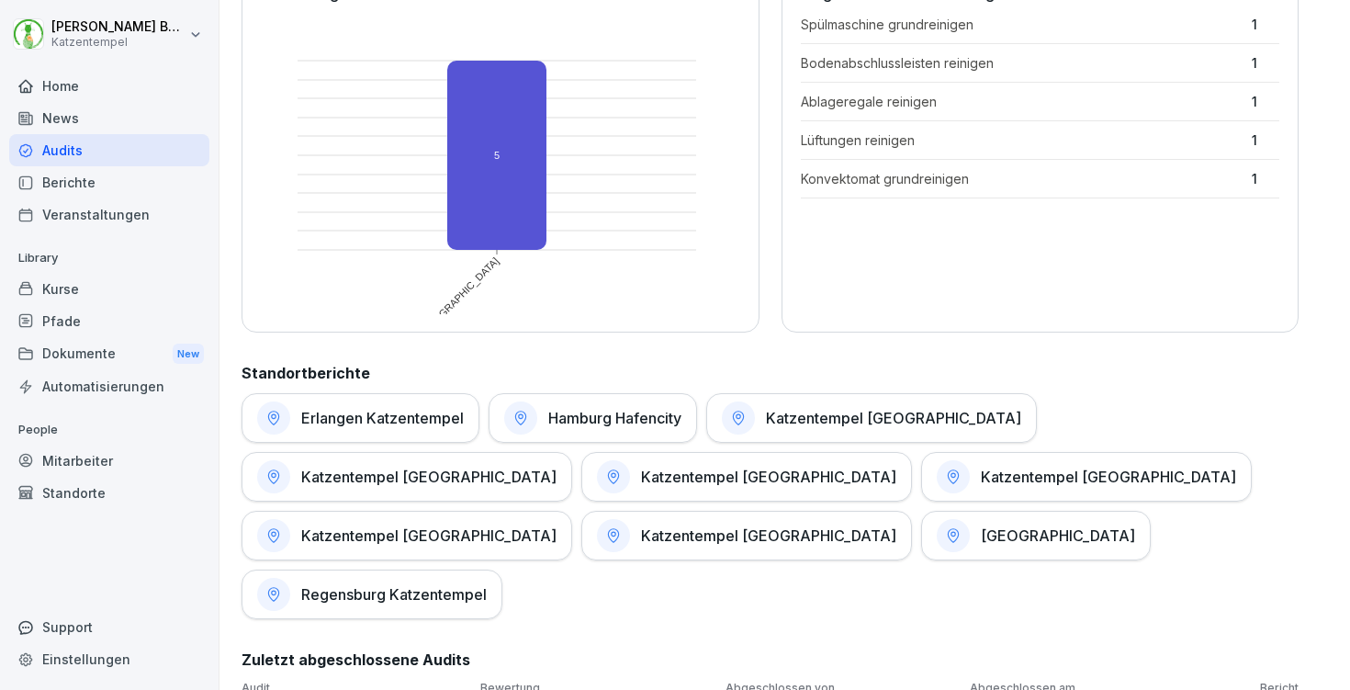
scroll to position [953, 0]
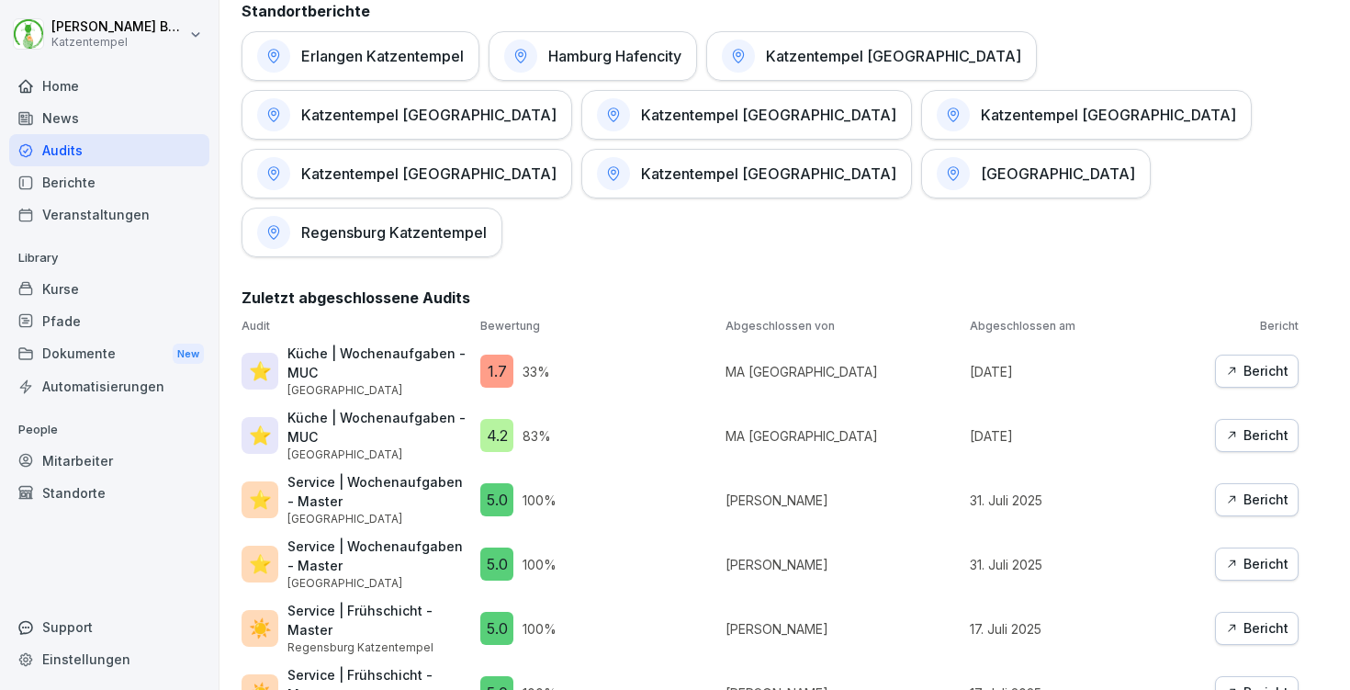
click at [1280, 355] on button "Bericht" at bounding box center [1257, 371] width 84 height 33
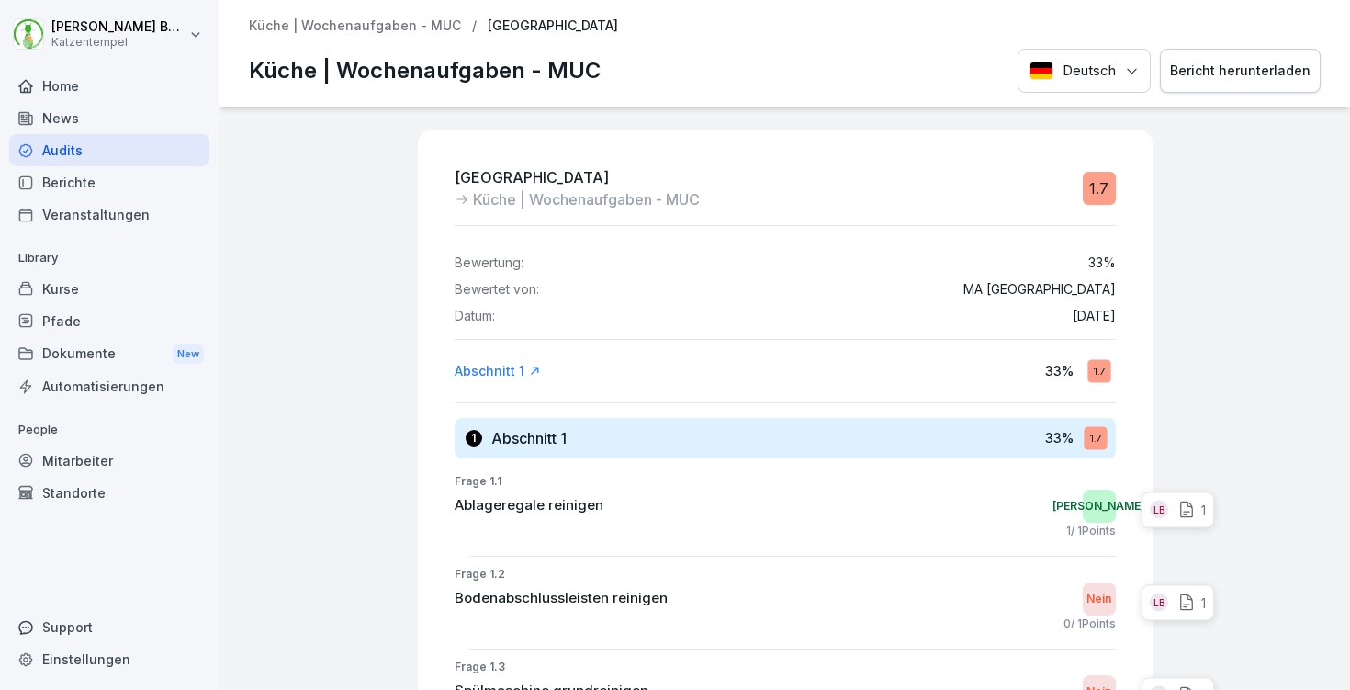
click at [1246, 61] on div "Bericht herunterladen" at bounding box center [1240, 71] width 141 height 20
click at [343, 23] on p "Küche | Wochenaufgaben - MUC" at bounding box center [355, 26] width 212 height 16
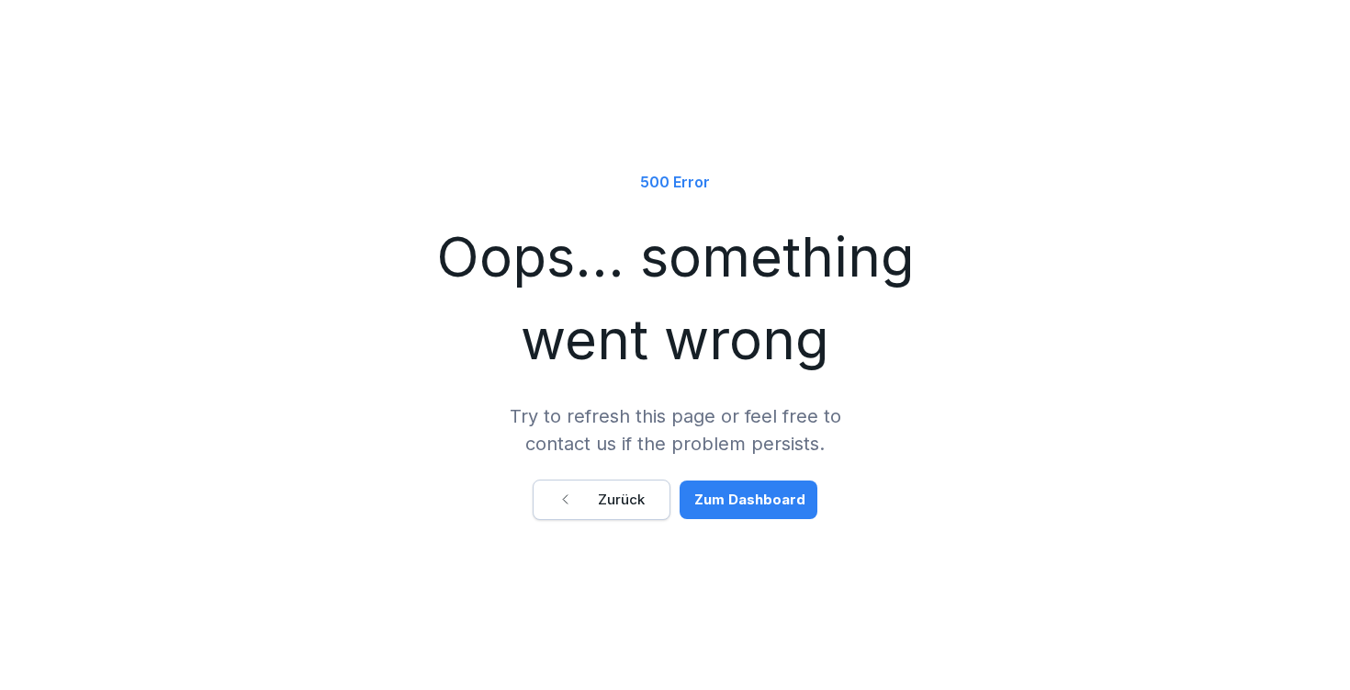
click at [728, 495] on div "Zum Dashboard" at bounding box center [749, 500] width 111 height 20
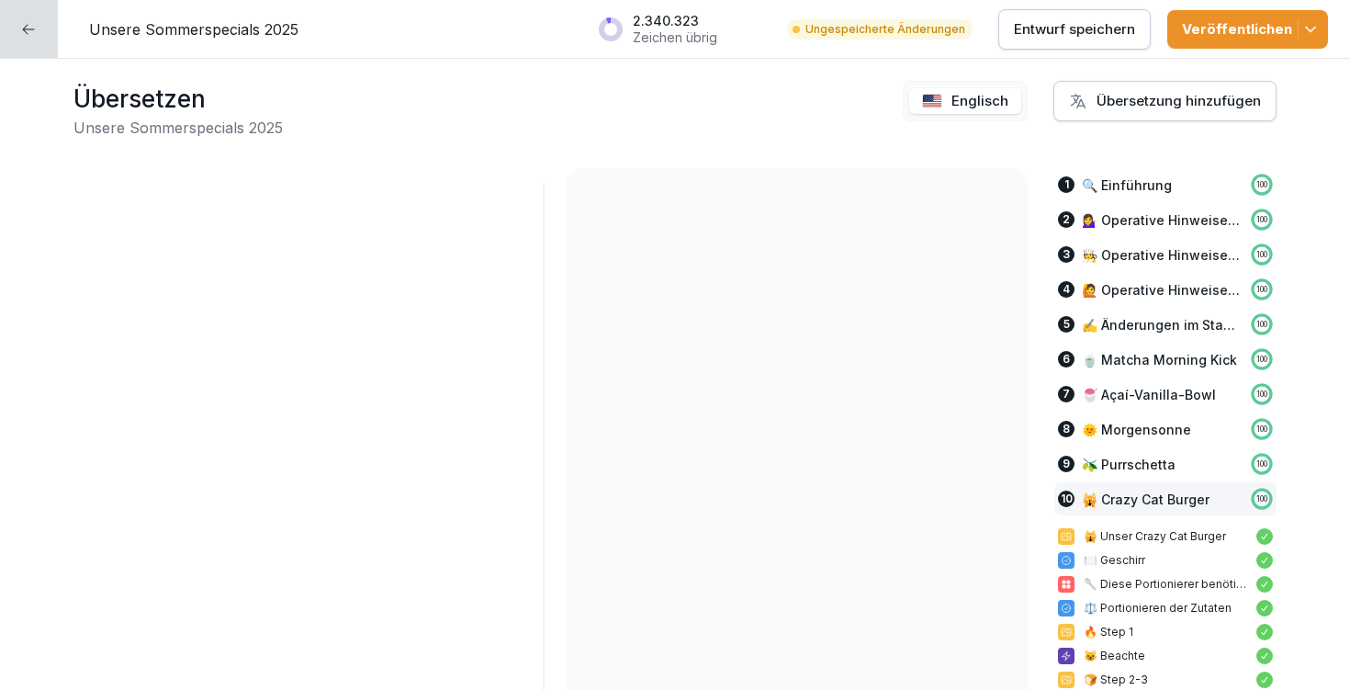
scroll to position [105, 0]
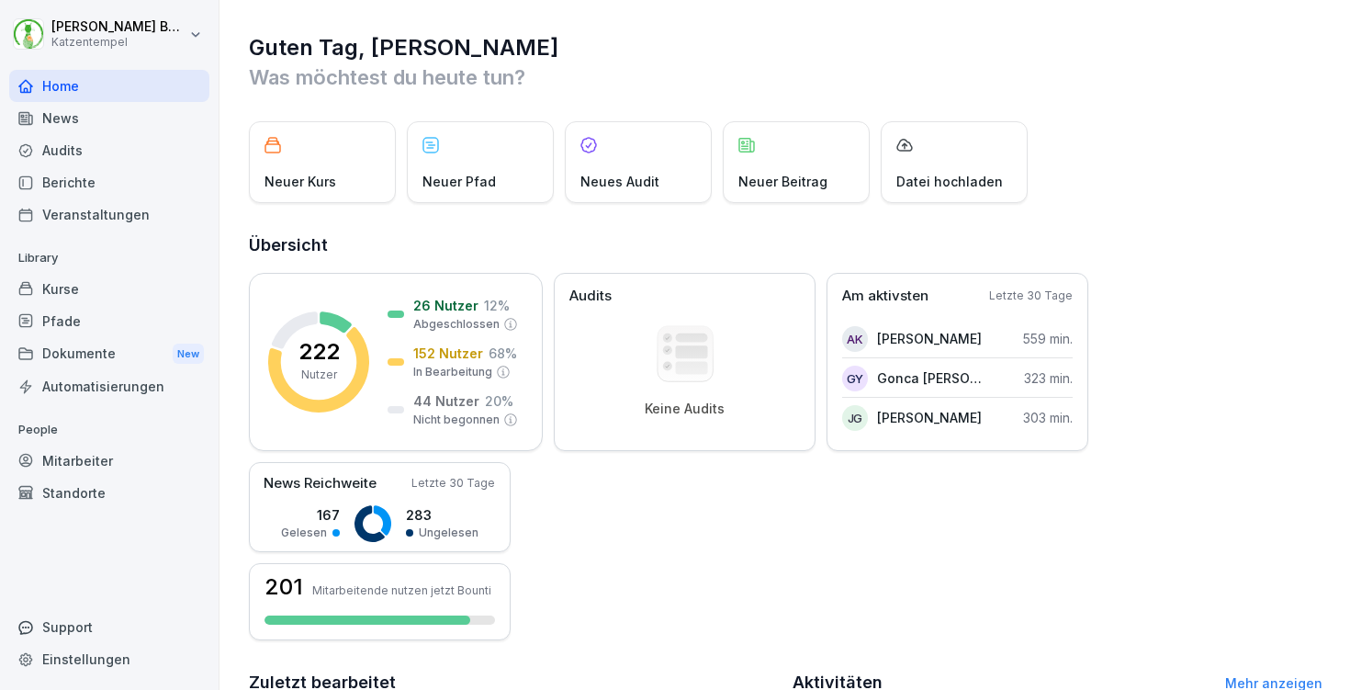
scroll to position [429, 0]
